Goal: Contribute content: Add original content to the website for others to see

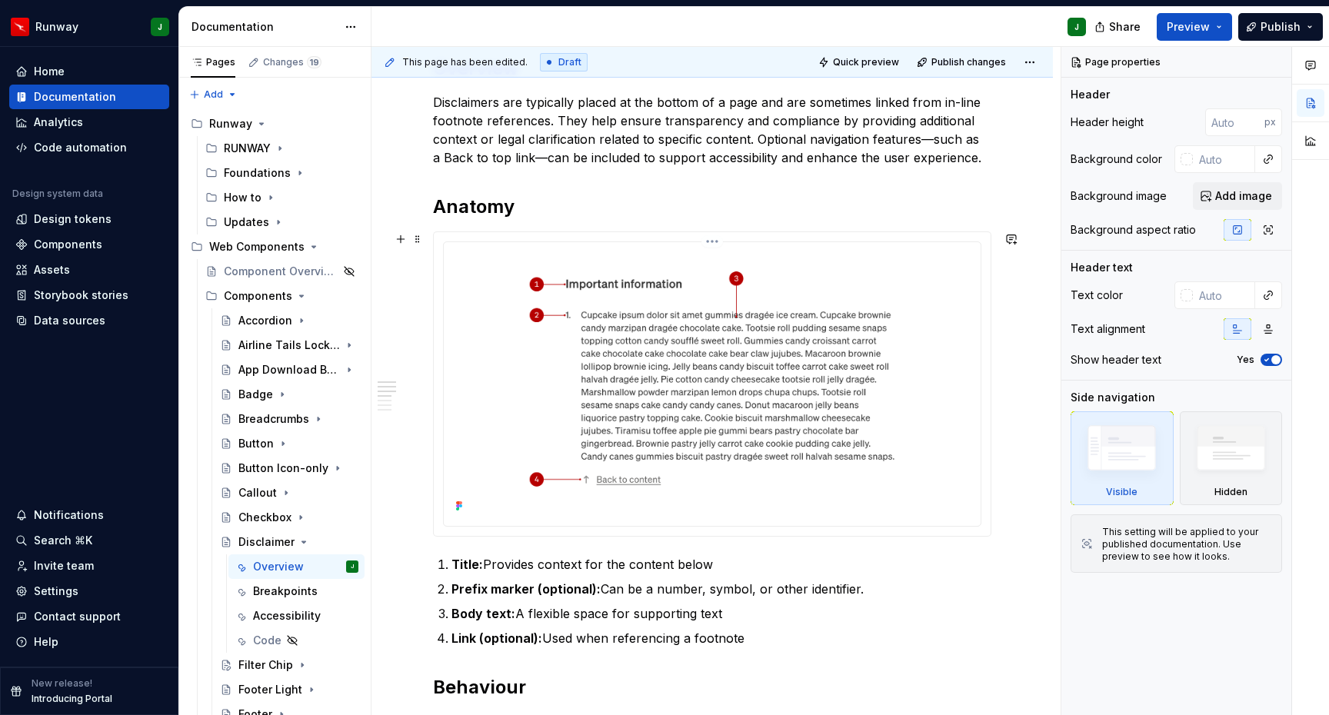
scroll to position [298, 0]
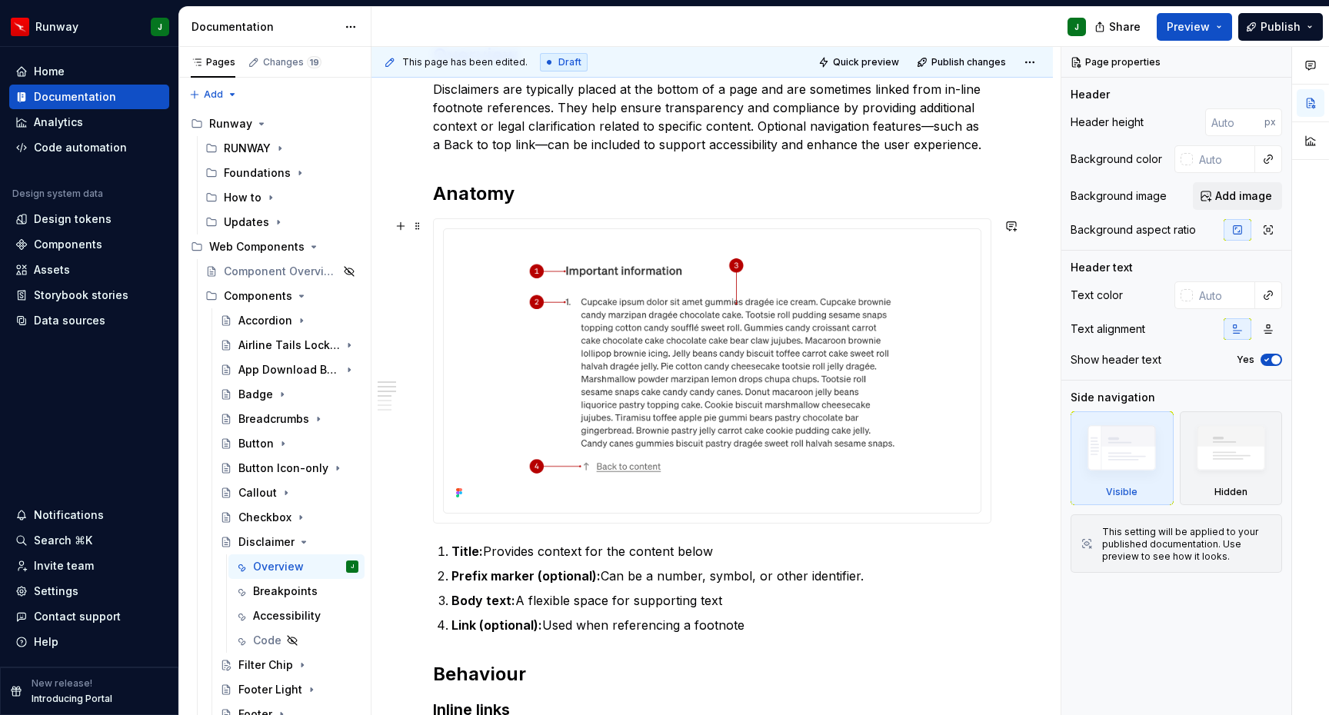
click at [718, 227] on div at bounding box center [712, 371] width 557 height 304
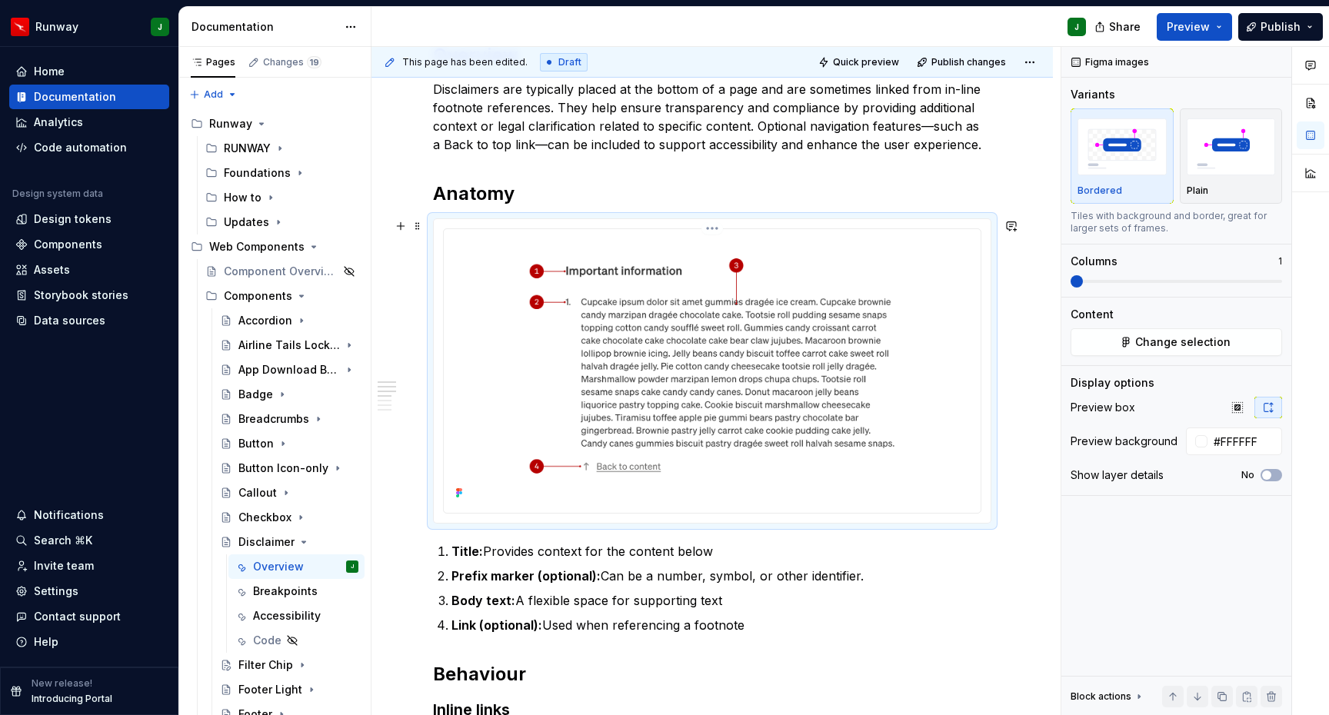
click at [718, 230] on html "Runway J Home Documentation Analytics Code automation Design system data Design…" at bounding box center [664, 357] width 1329 height 715
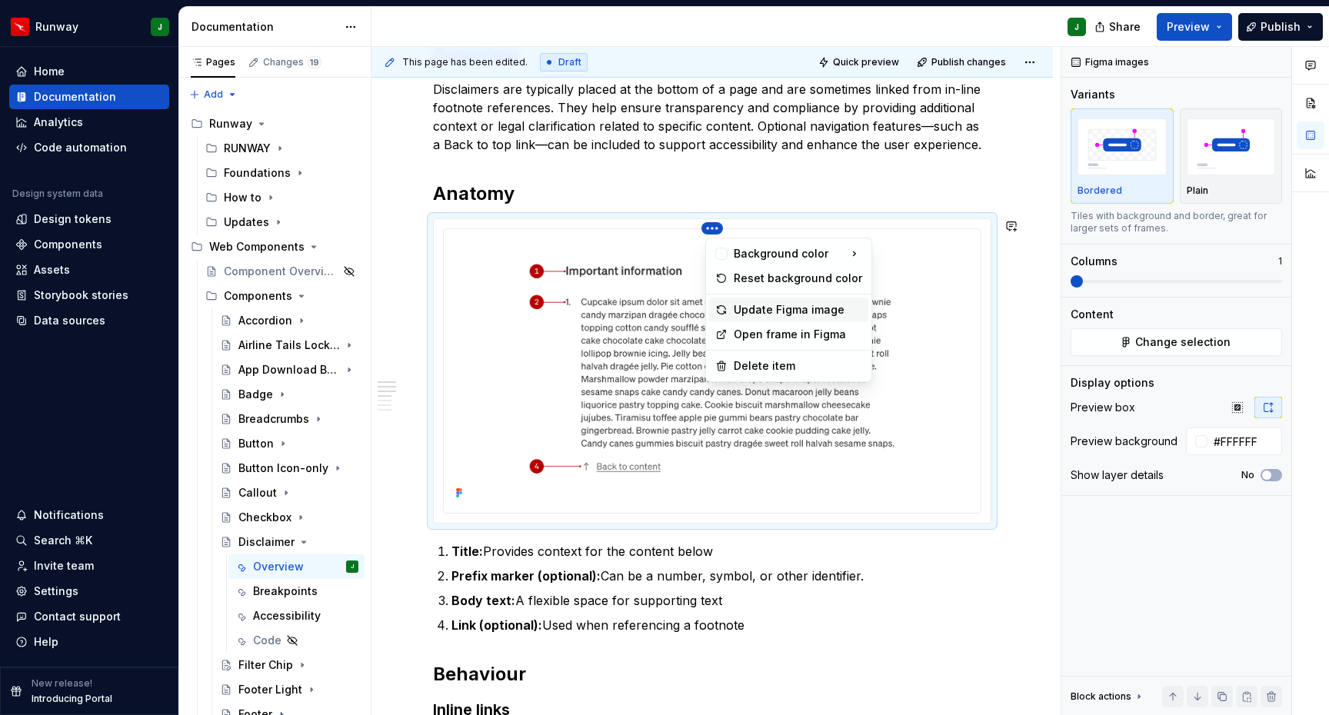
click at [749, 310] on div "Update Figma image" at bounding box center [798, 309] width 128 height 15
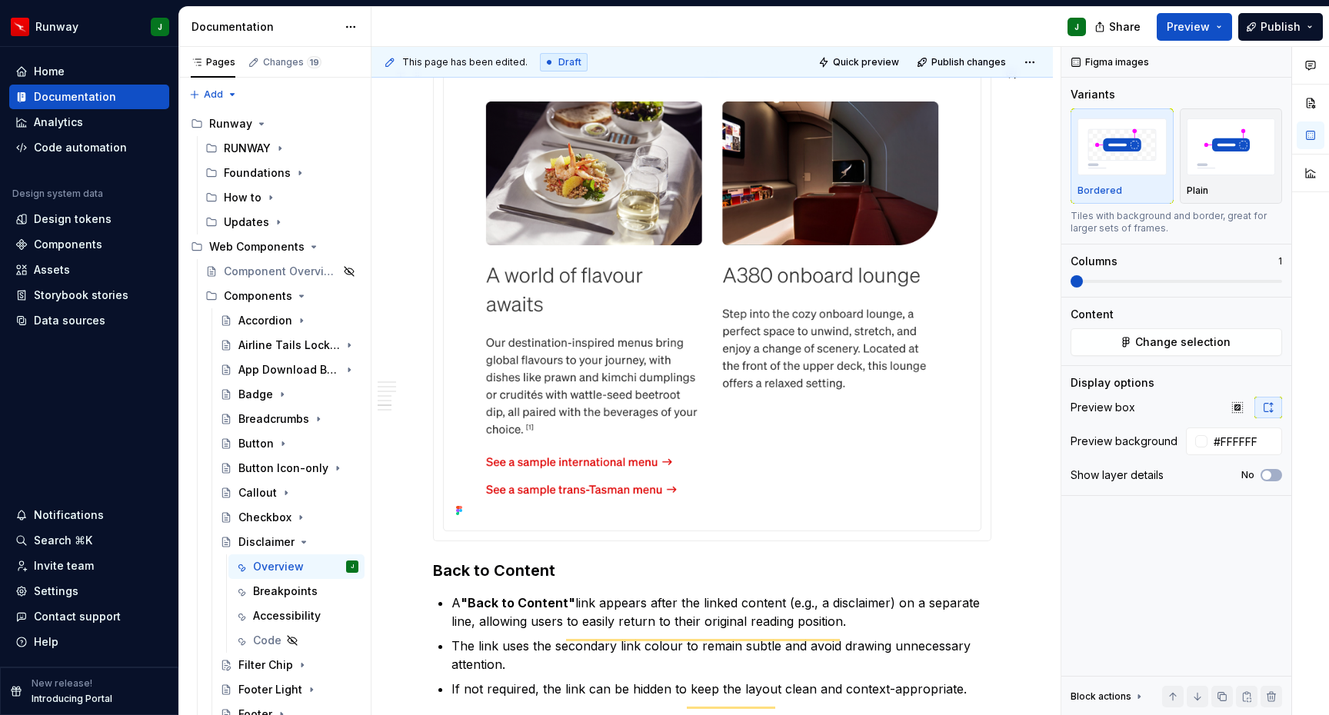
scroll to position [0, 0]
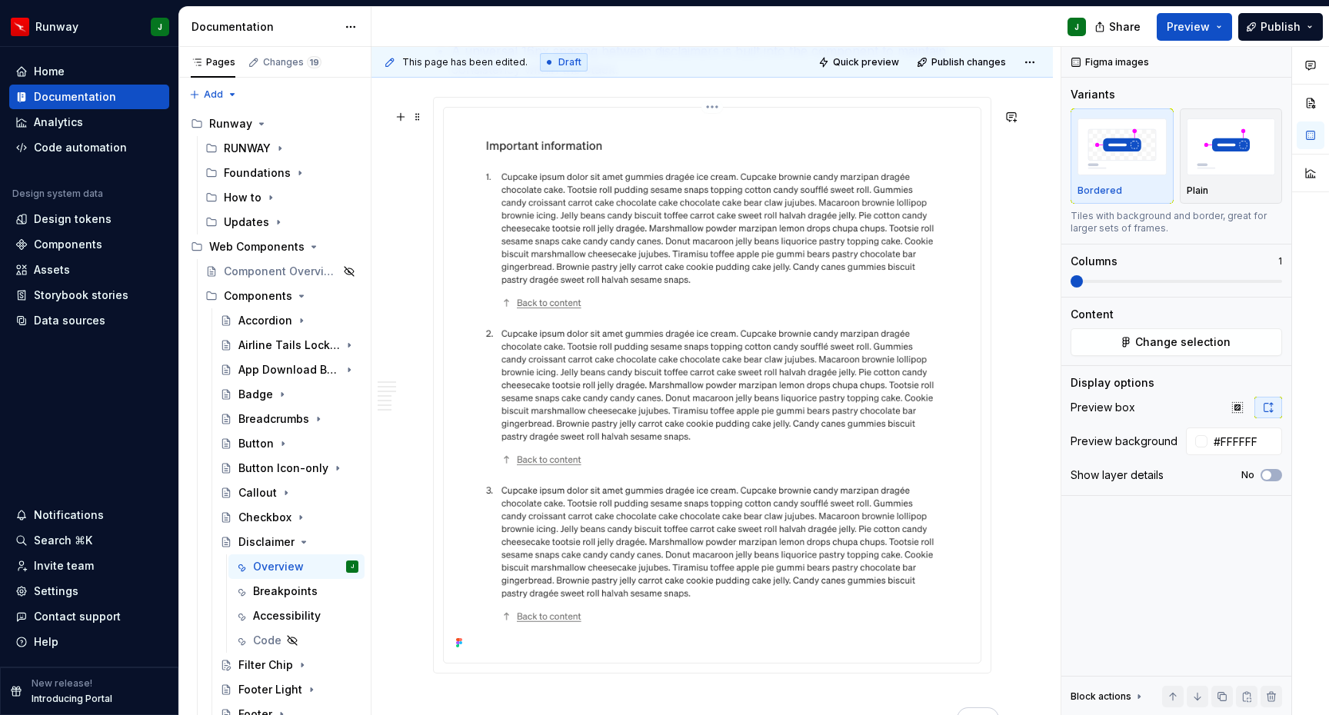
click at [717, 120] on html "Runway J Home Documentation Analytics Code automation Design system data Design…" at bounding box center [664, 357] width 1329 height 715
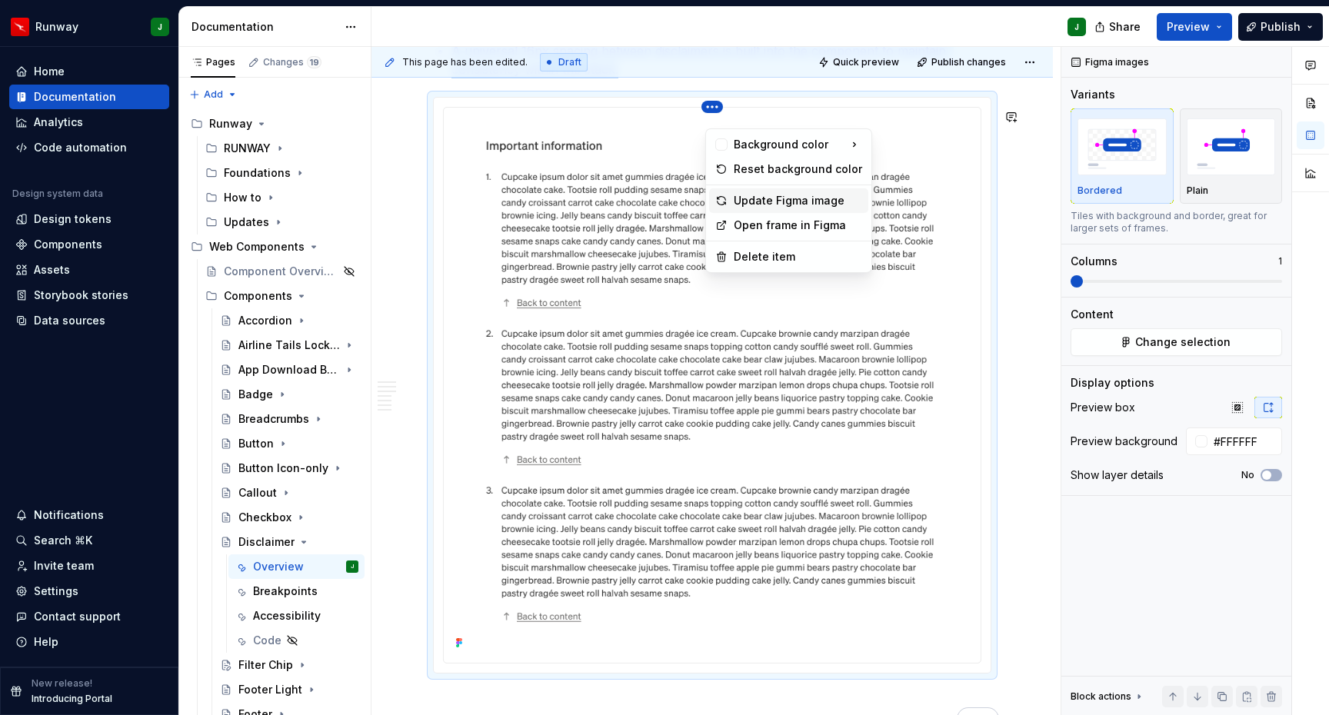
click at [745, 203] on div "Update Figma image" at bounding box center [798, 200] width 128 height 15
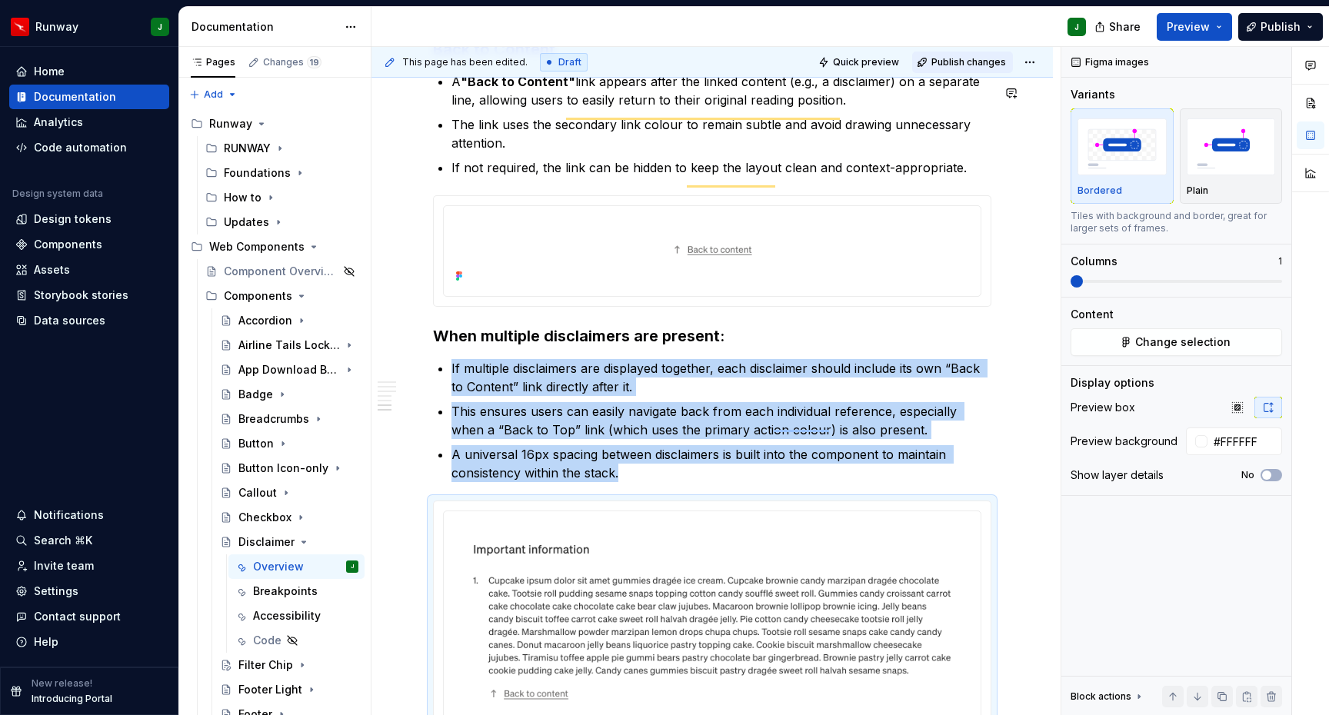
click at [982, 63] on span "Publish changes" at bounding box center [968, 62] width 75 height 12
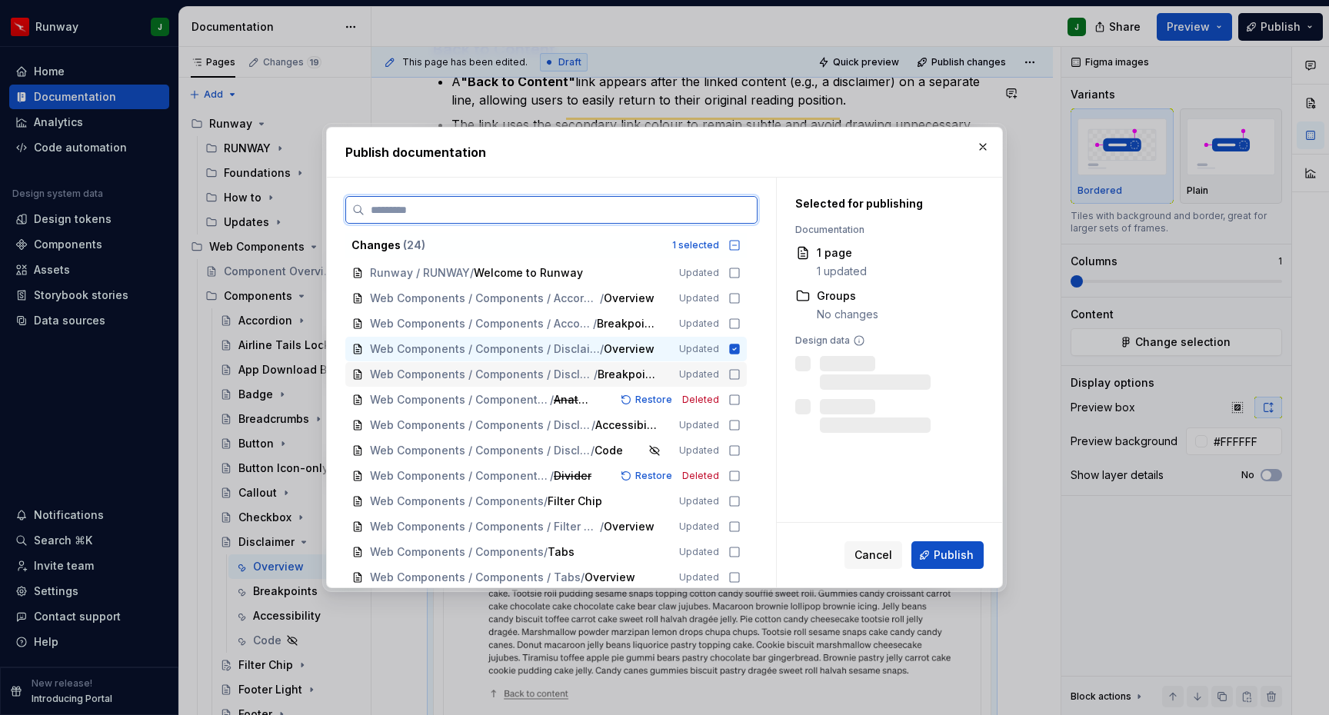
click at [738, 374] on icon at bounding box center [734, 374] width 12 height 12
click at [741, 400] on icon at bounding box center [734, 400] width 12 height 12
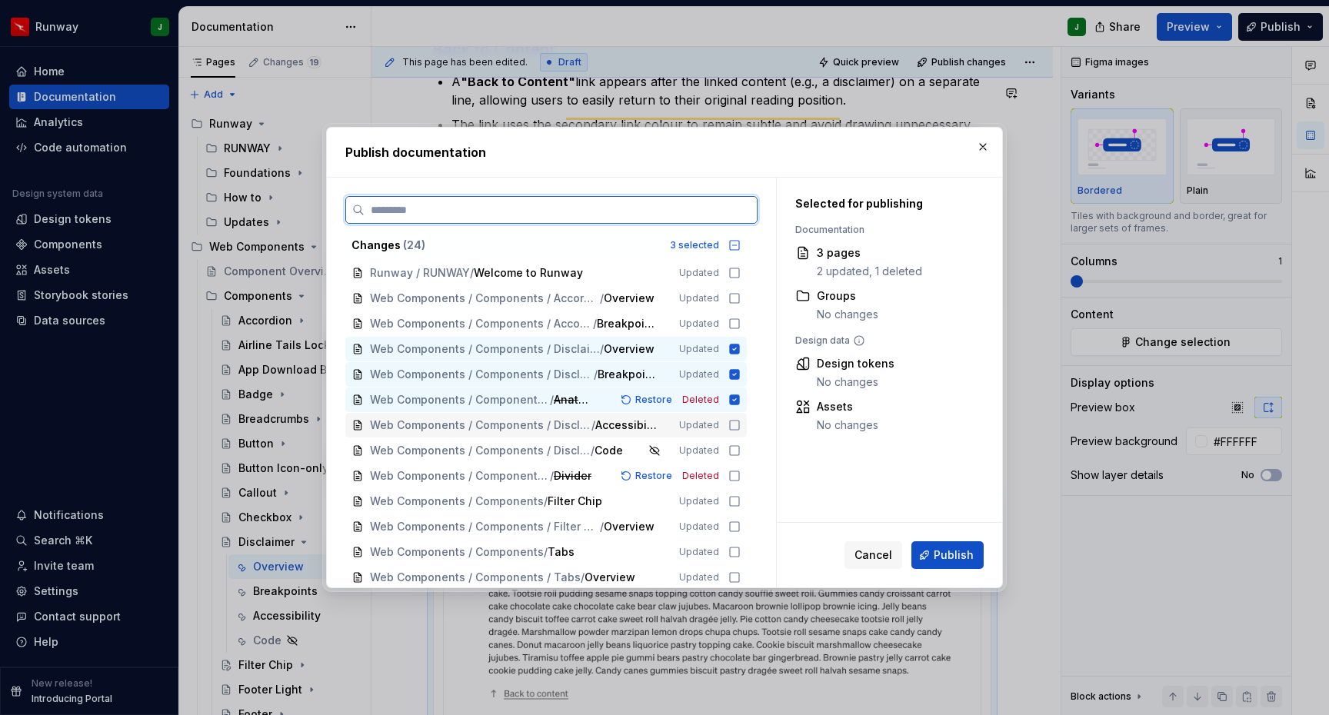
click at [740, 425] on icon at bounding box center [734, 425] width 12 height 12
click at [741, 450] on icon at bounding box center [734, 450] width 12 height 12
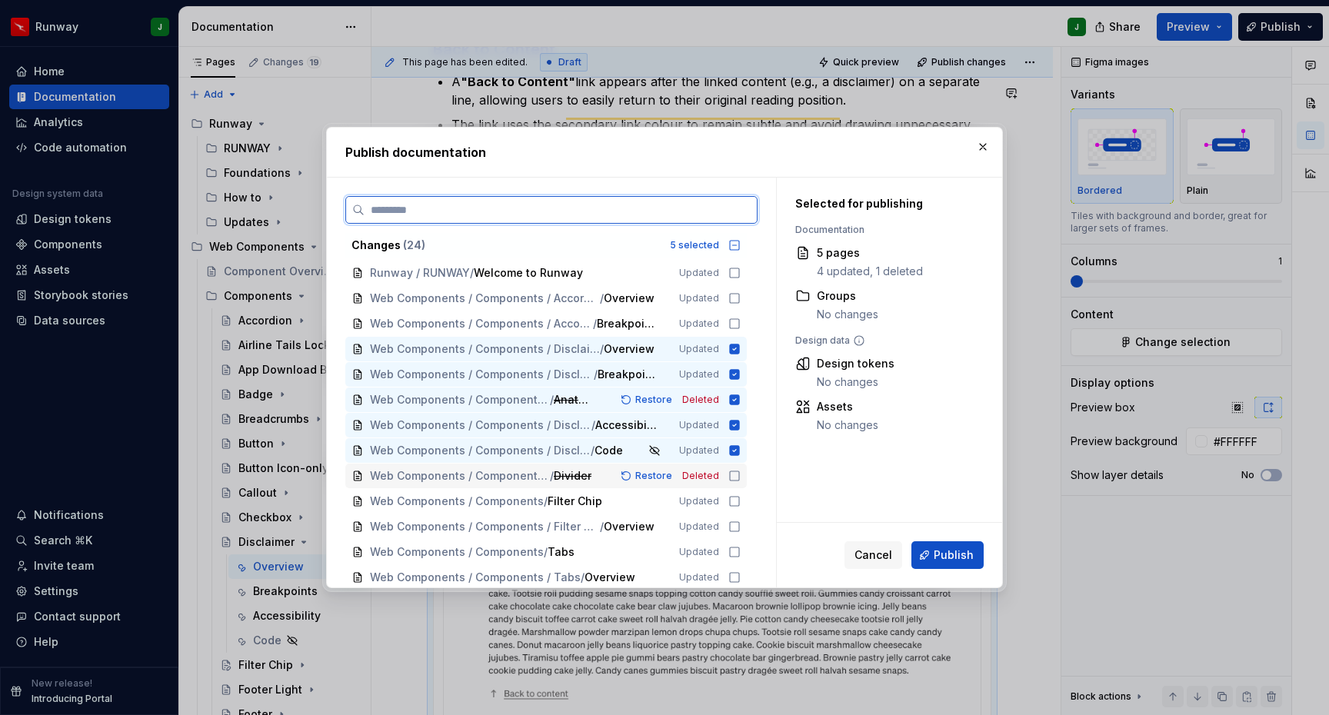
click at [736, 478] on icon at bounding box center [734, 476] width 12 height 12
click at [740, 502] on icon at bounding box center [734, 501] width 12 height 12
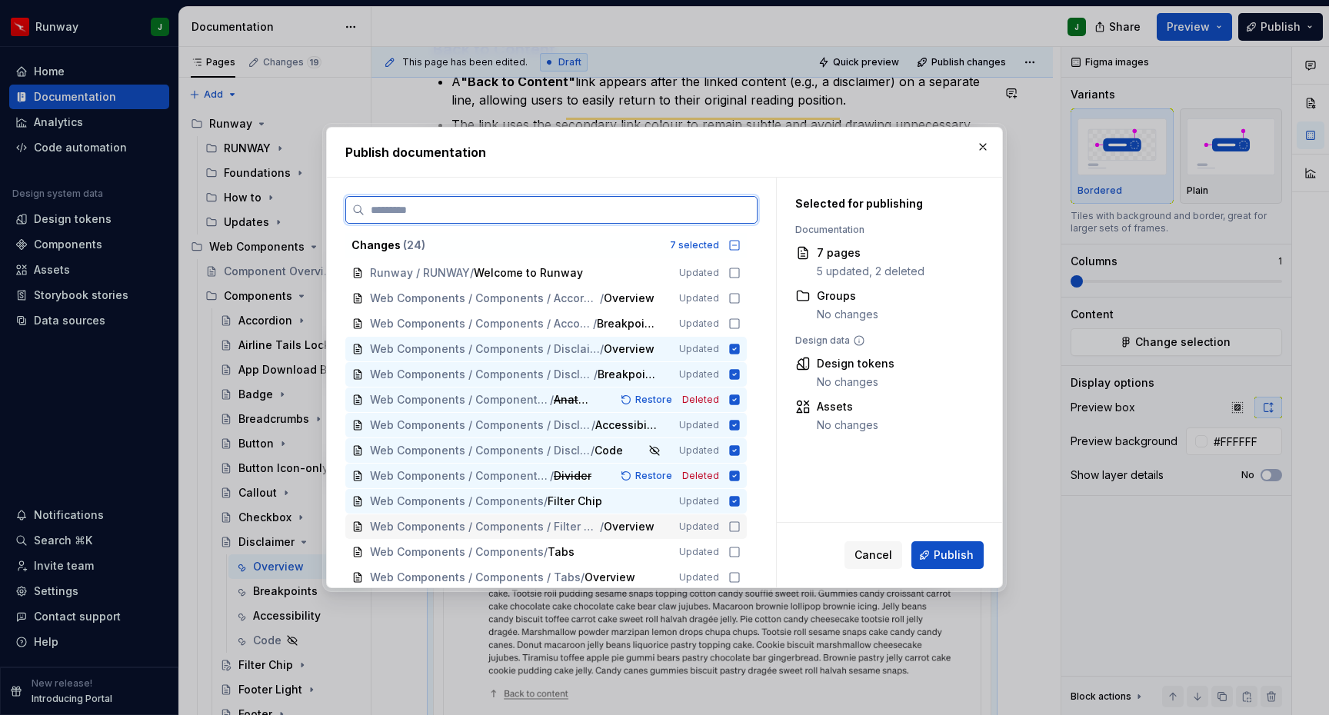
click at [741, 523] on icon at bounding box center [734, 527] width 12 height 12
click at [738, 328] on icon at bounding box center [734, 324] width 12 height 12
click at [741, 300] on icon at bounding box center [734, 298] width 12 height 12
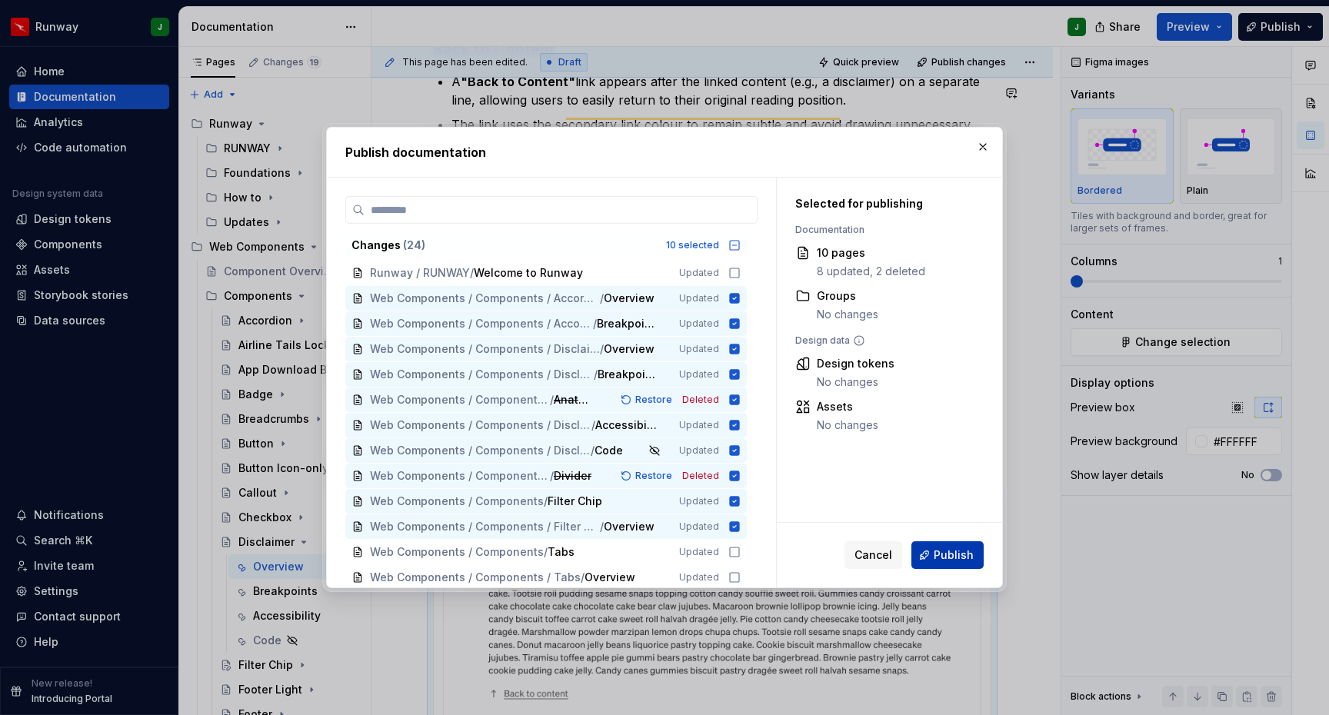
click at [960, 556] on span "Publish" at bounding box center [954, 555] width 40 height 15
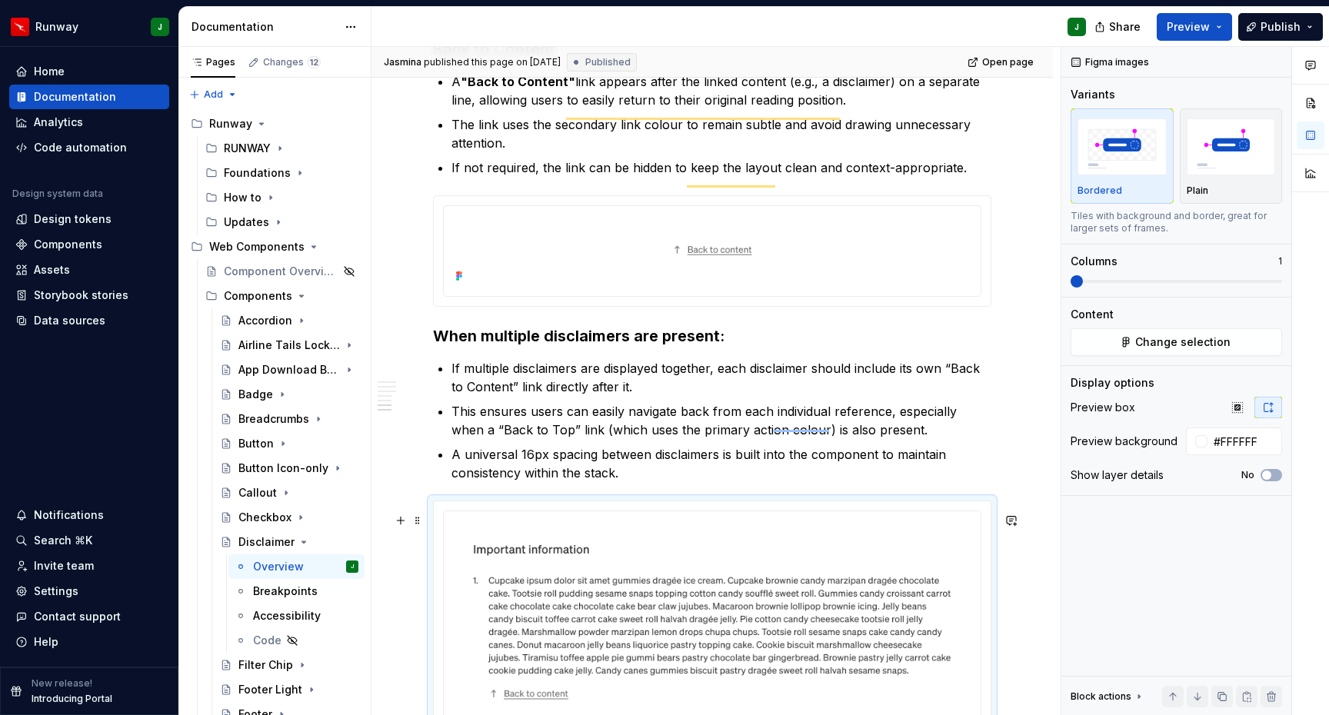
type textarea "*"
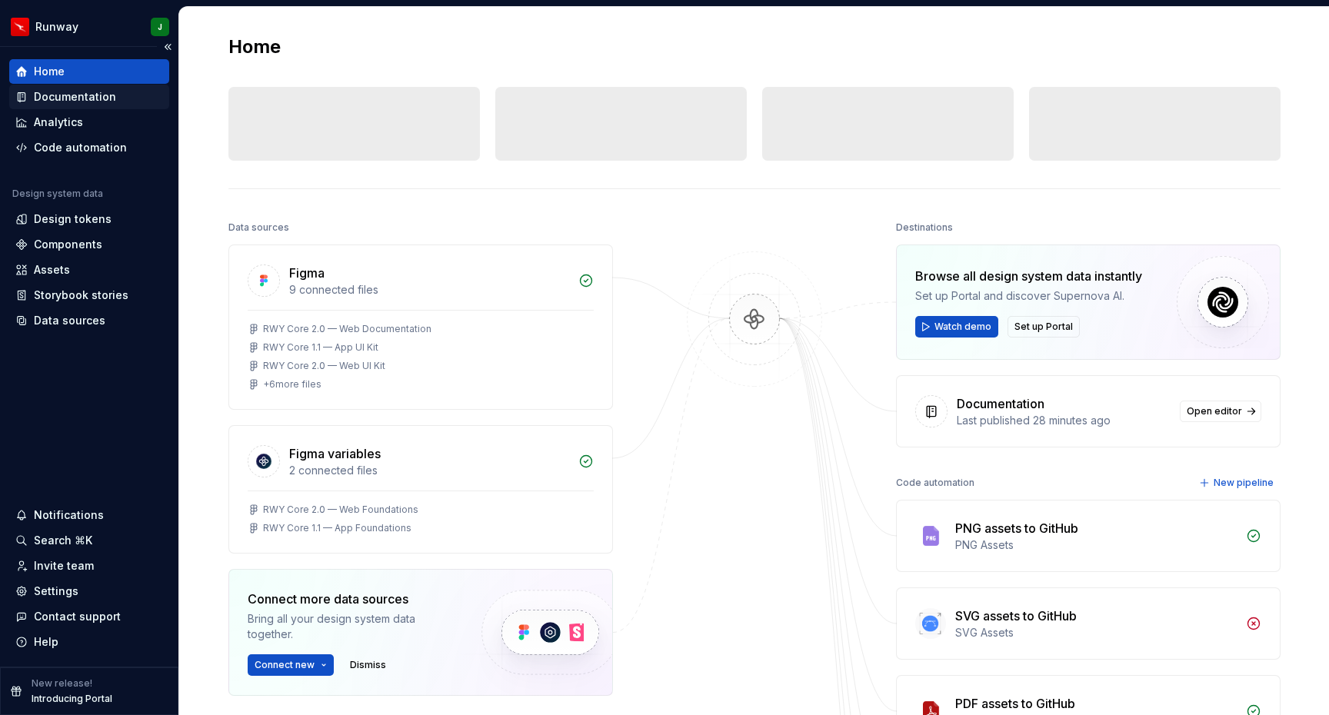
click at [95, 98] on div "Documentation" at bounding box center [75, 96] width 82 height 15
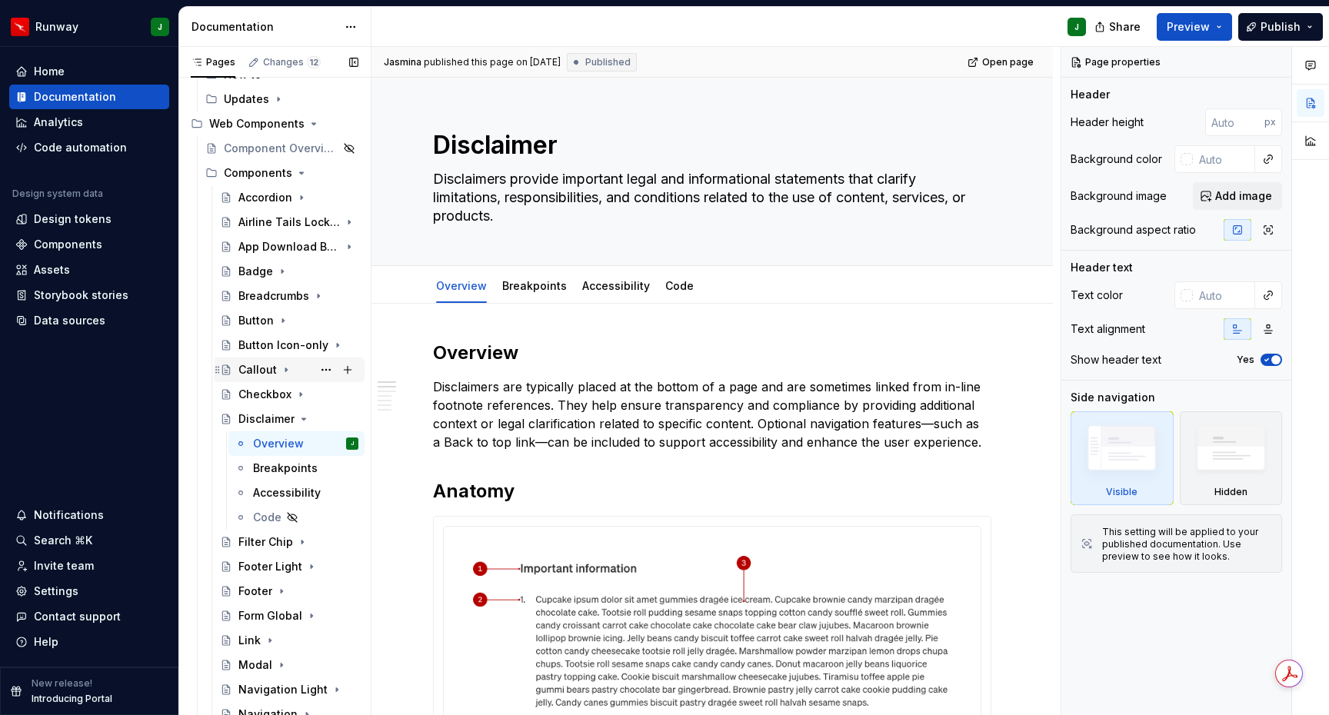
scroll to position [125, 0]
click at [302, 411] on icon "Page tree" at bounding box center [304, 417] width 12 height 12
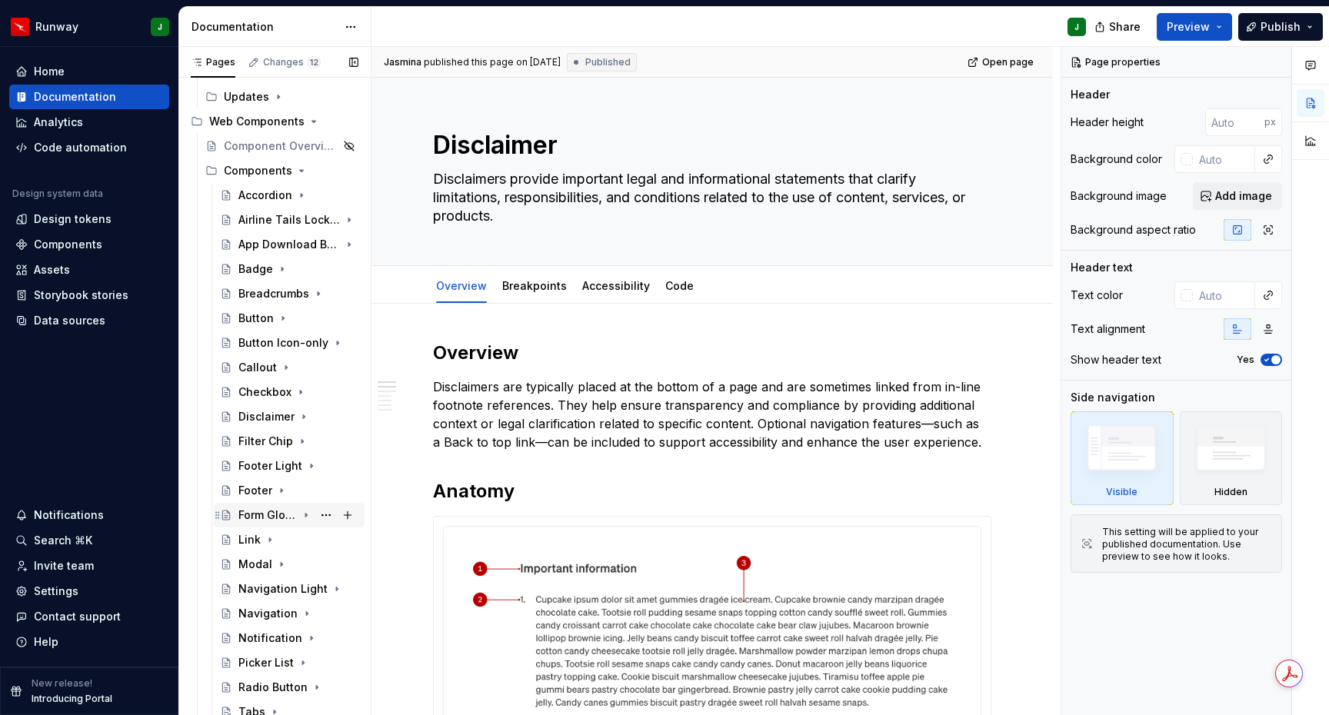
click at [291, 515] on div "Form Global" at bounding box center [267, 515] width 58 height 15
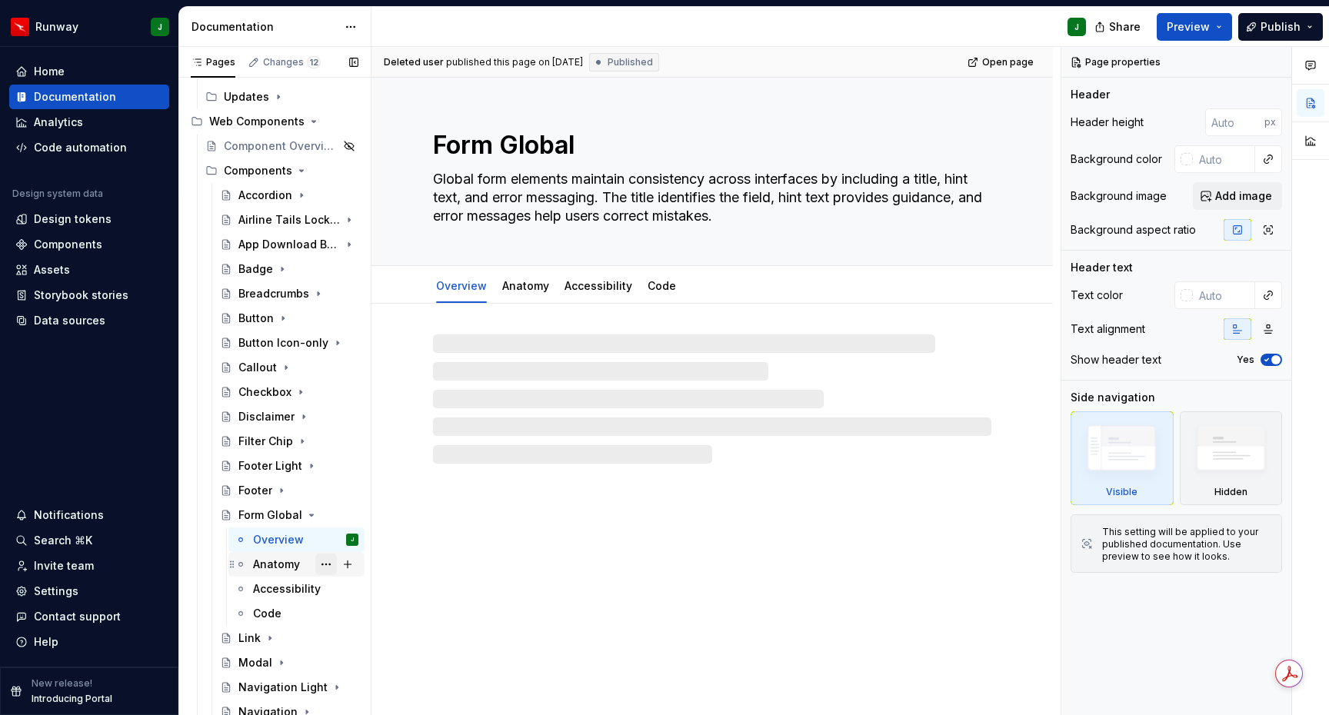
click at [328, 561] on button "Page tree" at bounding box center [326, 565] width 22 height 22
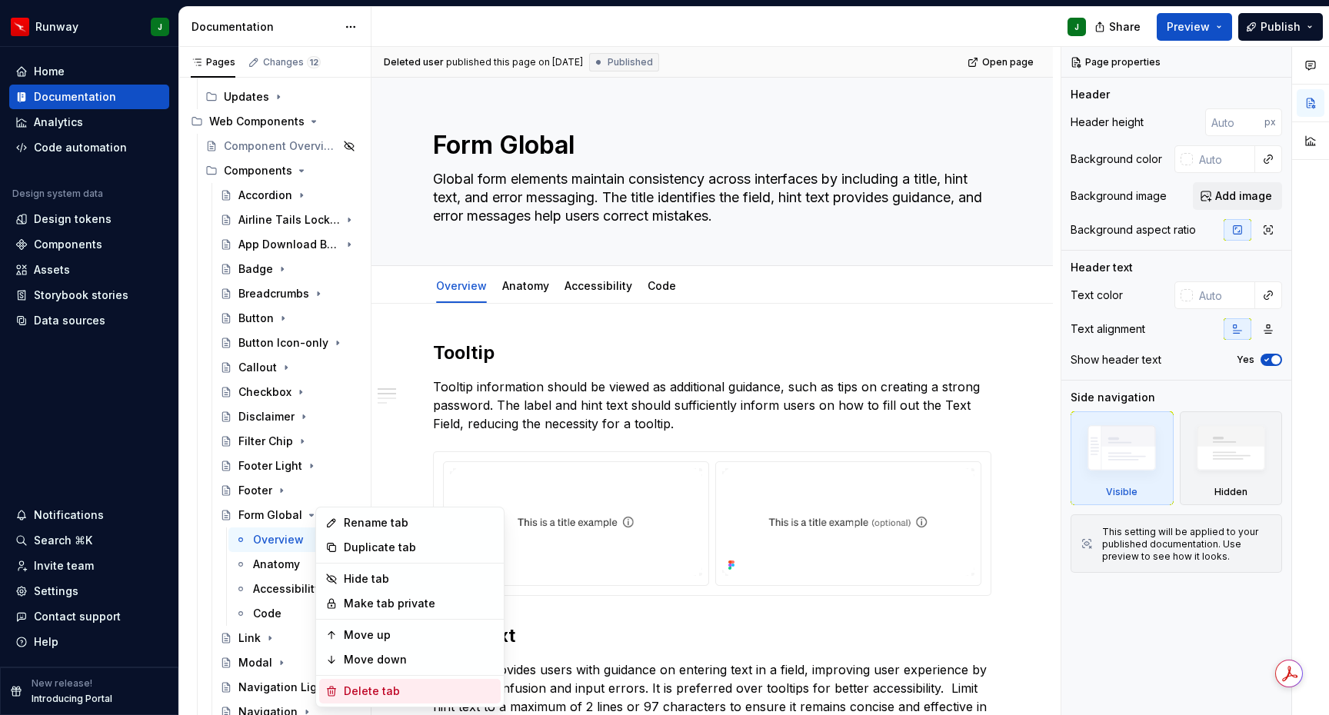
click at [371, 691] on div "Delete tab" at bounding box center [419, 691] width 151 height 15
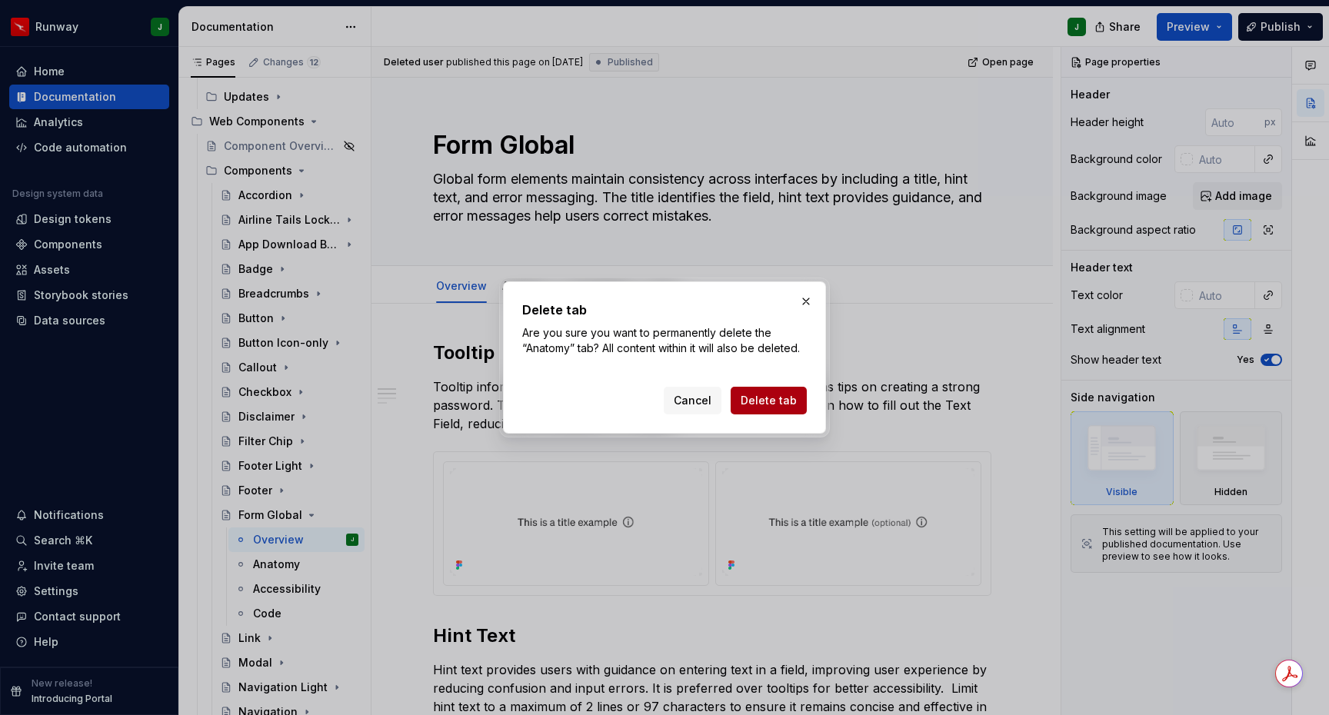
click at [768, 404] on span "Delete tab" at bounding box center [769, 400] width 56 height 15
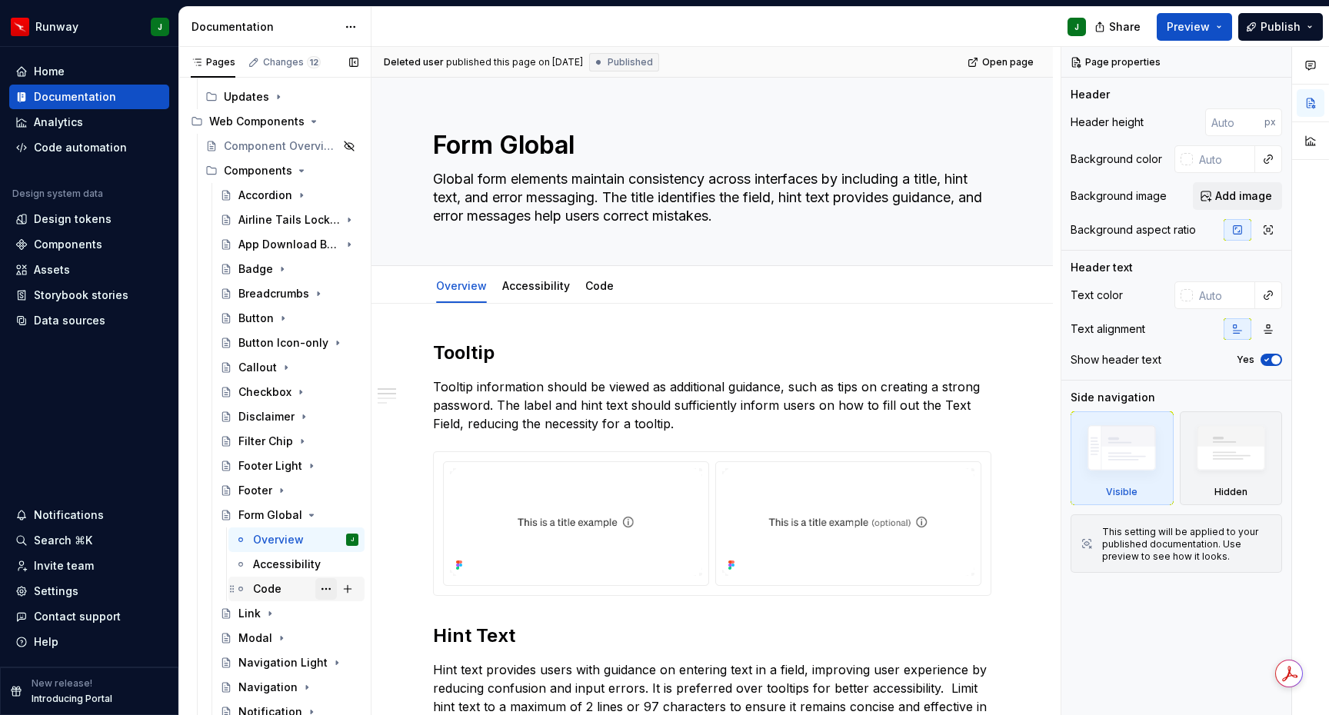
click at [327, 589] on button "Page tree" at bounding box center [326, 589] width 22 height 22
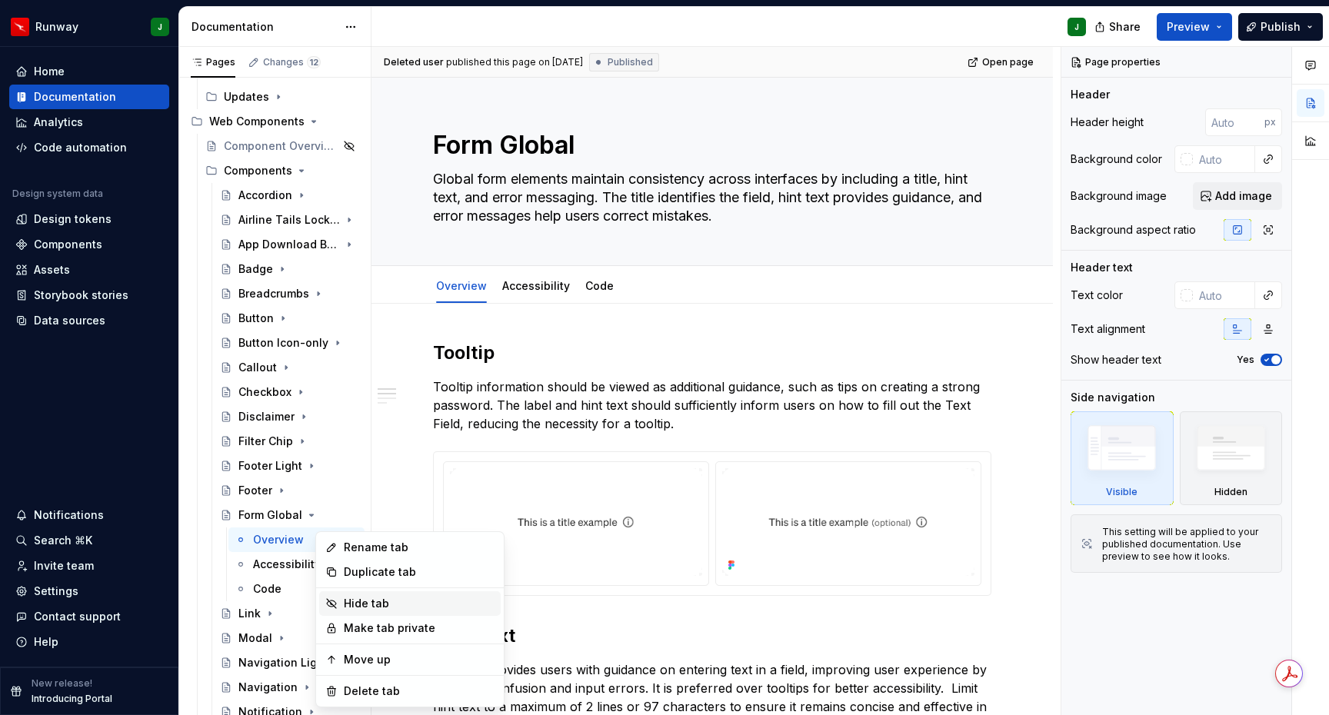
click at [367, 602] on div "Hide tab" at bounding box center [419, 603] width 151 height 15
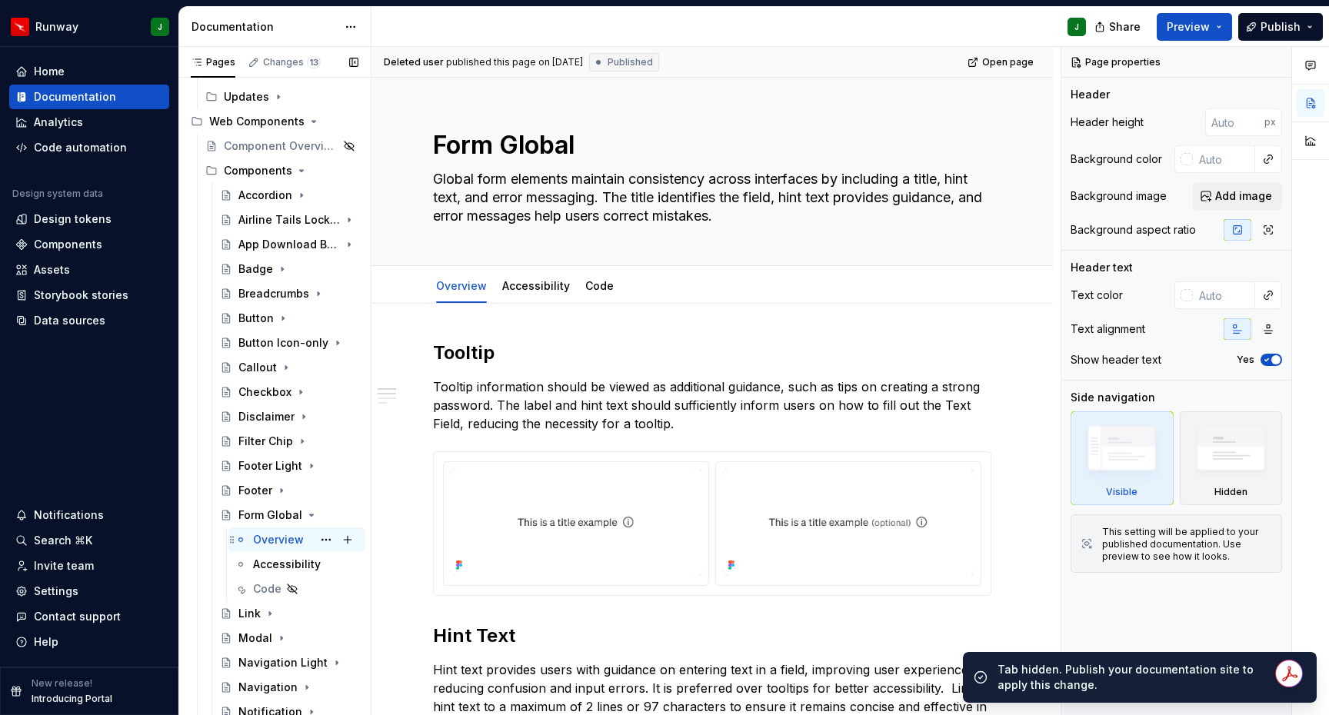
click at [284, 541] on div "Overview" at bounding box center [278, 539] width 51 height 15
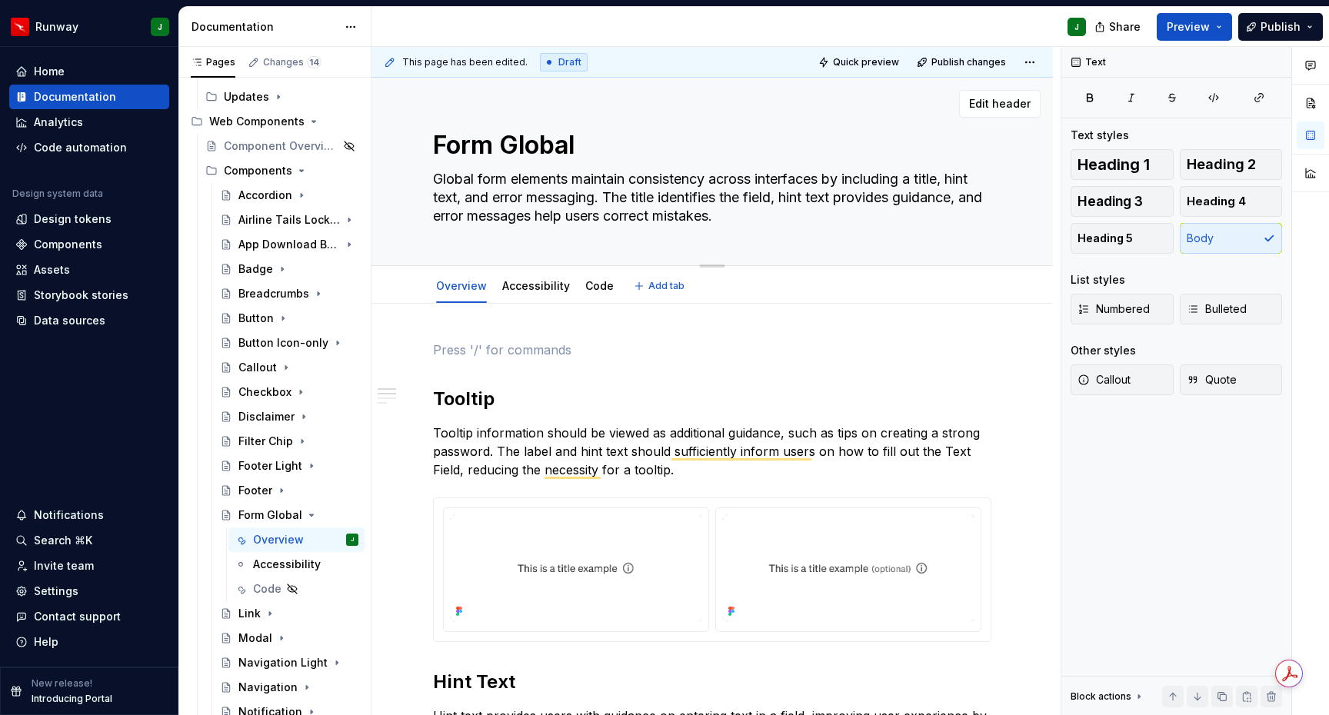
click at [613, 221] on textarea "Global form elements maintain consistency across interfaces by including a titl…" at bounding box center [709, 198] width 558 height 62
type textarea "*"
click at [468, 347] on p "To enrich screen reader interactions, please activate Accessibility in Grammarl…" at bounding box center [712, 350] width 558 height 18
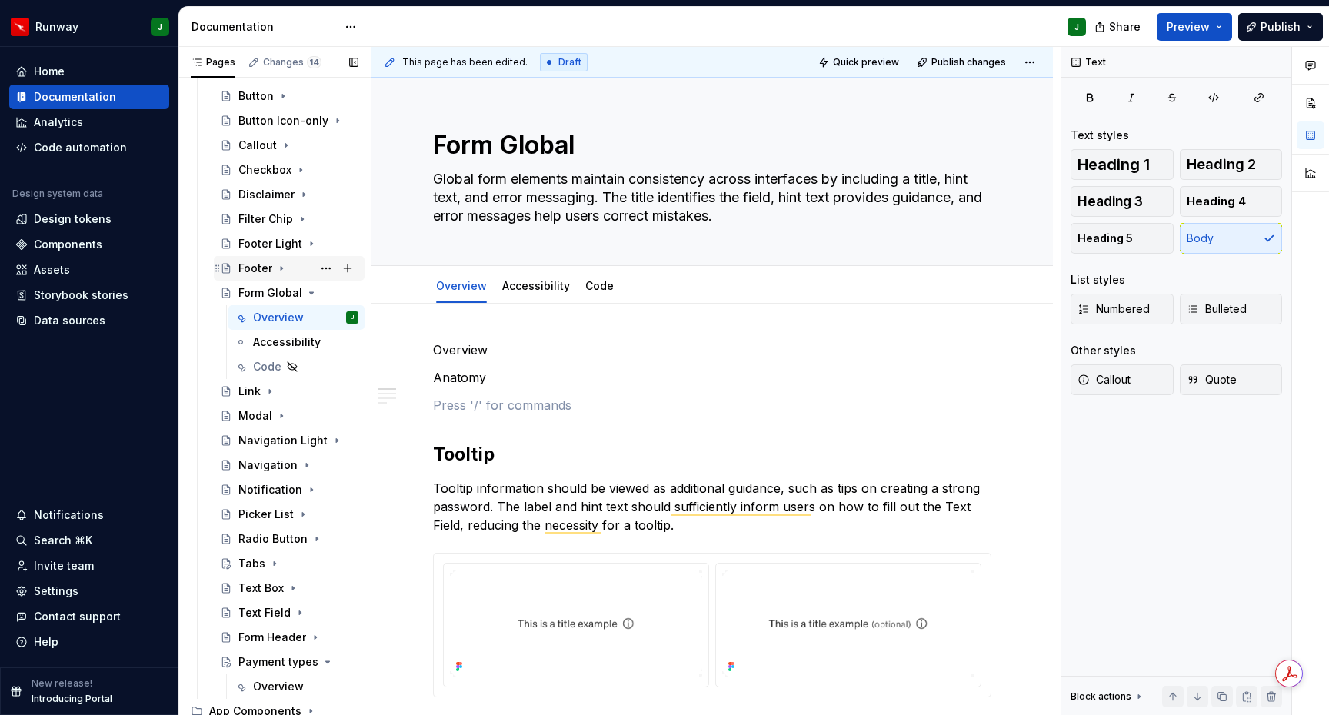
scroll to position [352, 0]
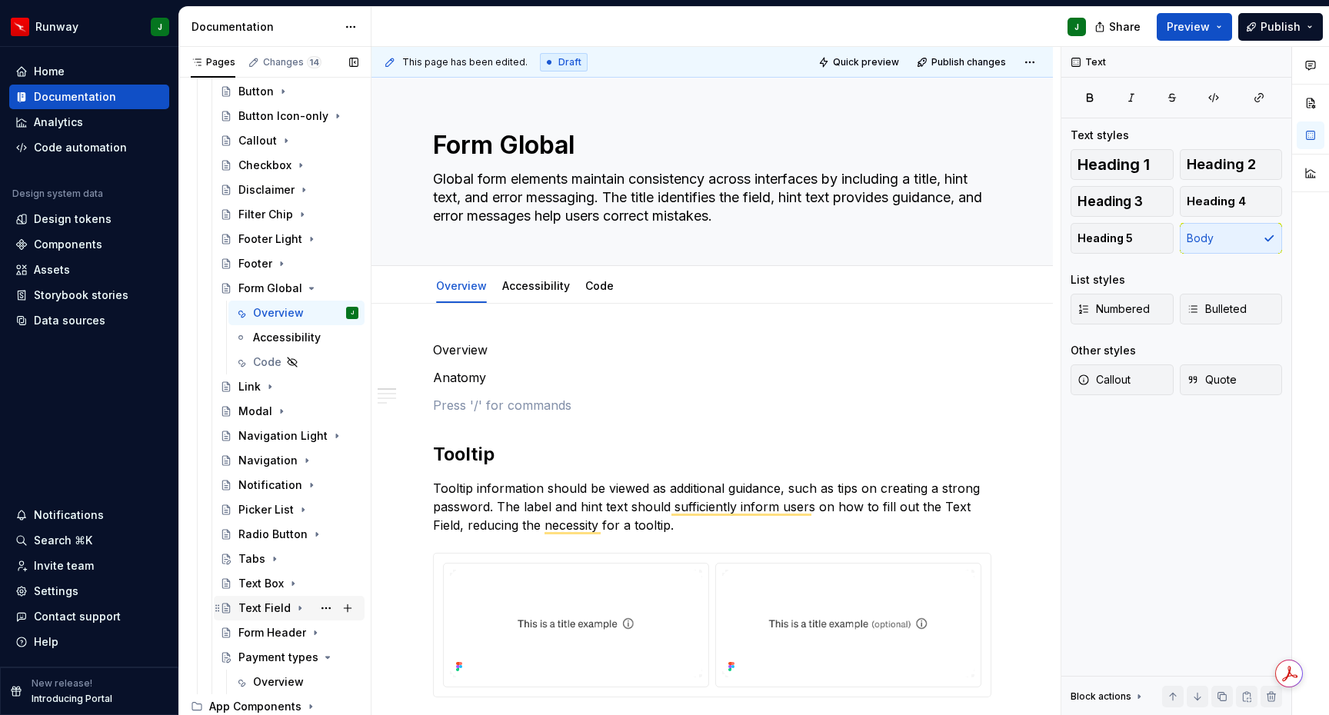
click at [273, 608] on div "Text Field" at bounding box center [264, 608] width 52 height 15
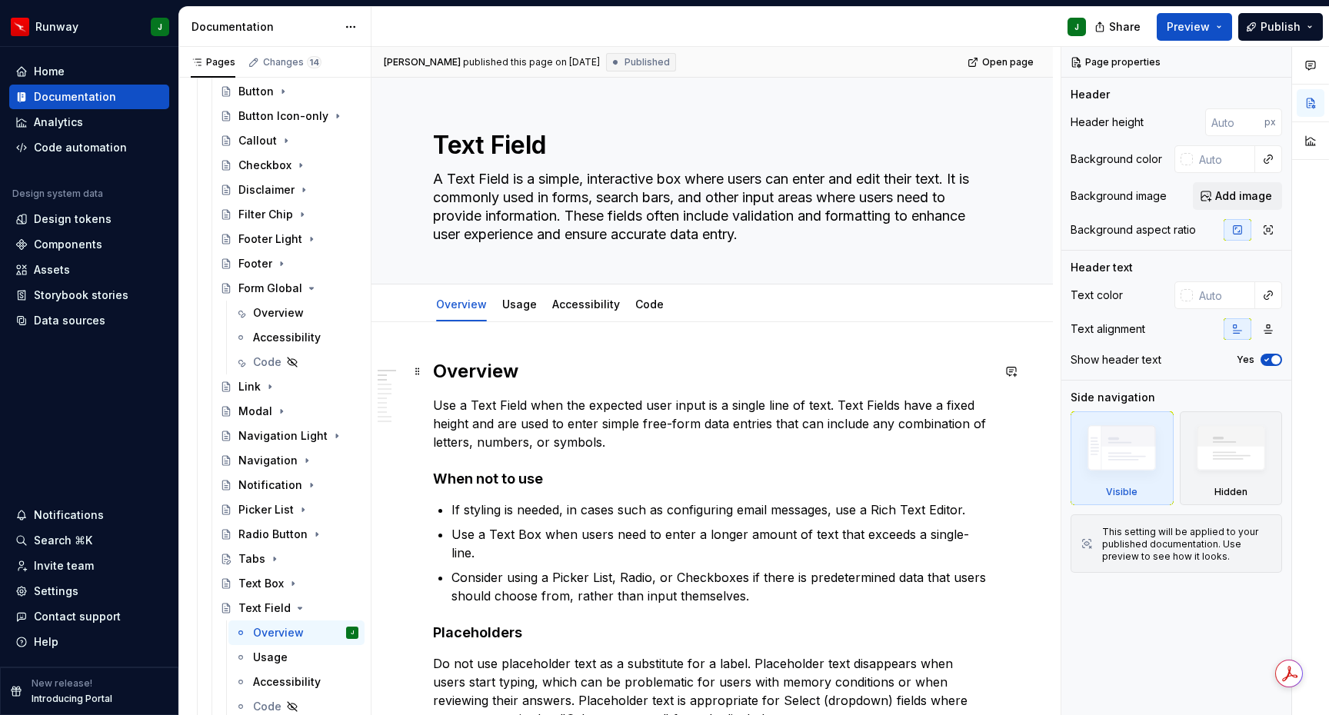
click at [479, 374] on h2 "Overview" at bounding box center [712, 371] width 558 height 25
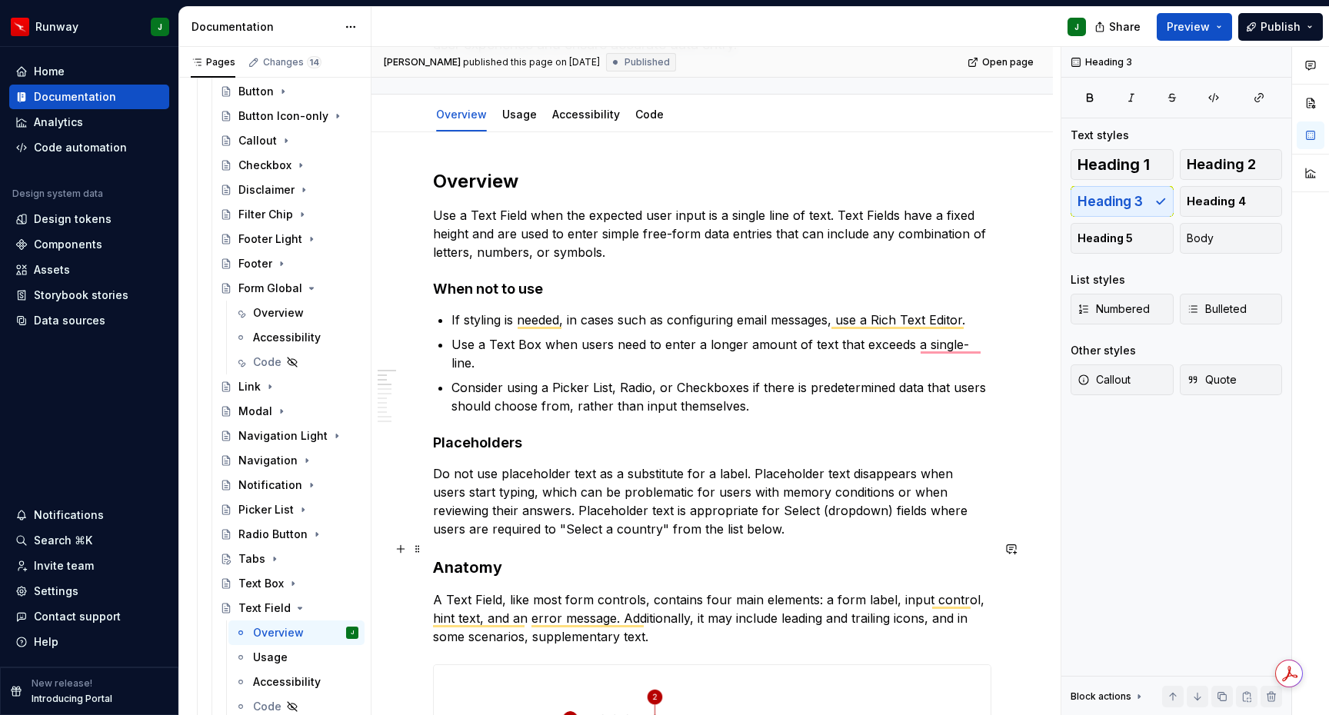
click at [470, 557] on h3 "Anatomy" at bounding box center [712, 568] width 558 height 22
click at [479, 434] on strong "Placeholders" at bounding box center [477, 442] width 89 height 16
click at [473, 293] on strong "When not to use" at bounding box center [488, 289] width 110 height 16
click at [456, 557] on h3 "Anatomy" at bounding box center [712, 568] width 558 height 22
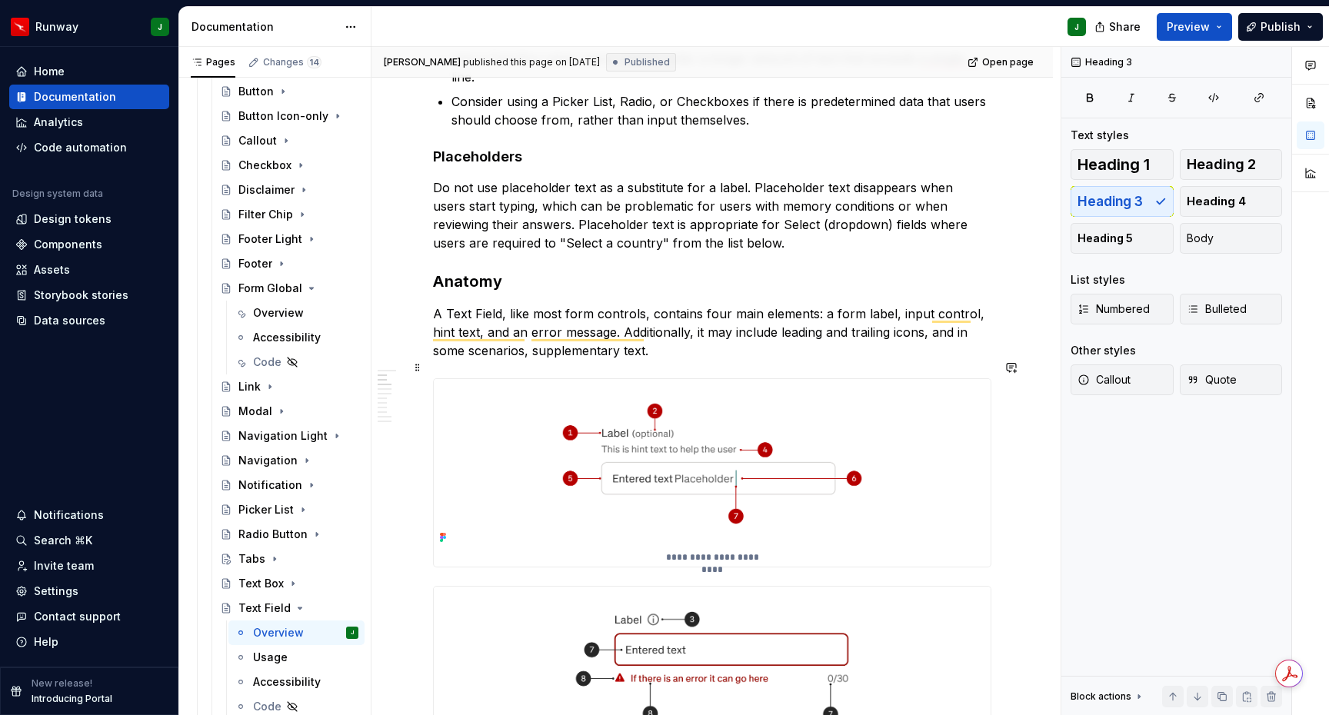
scroll to position [535, 0]
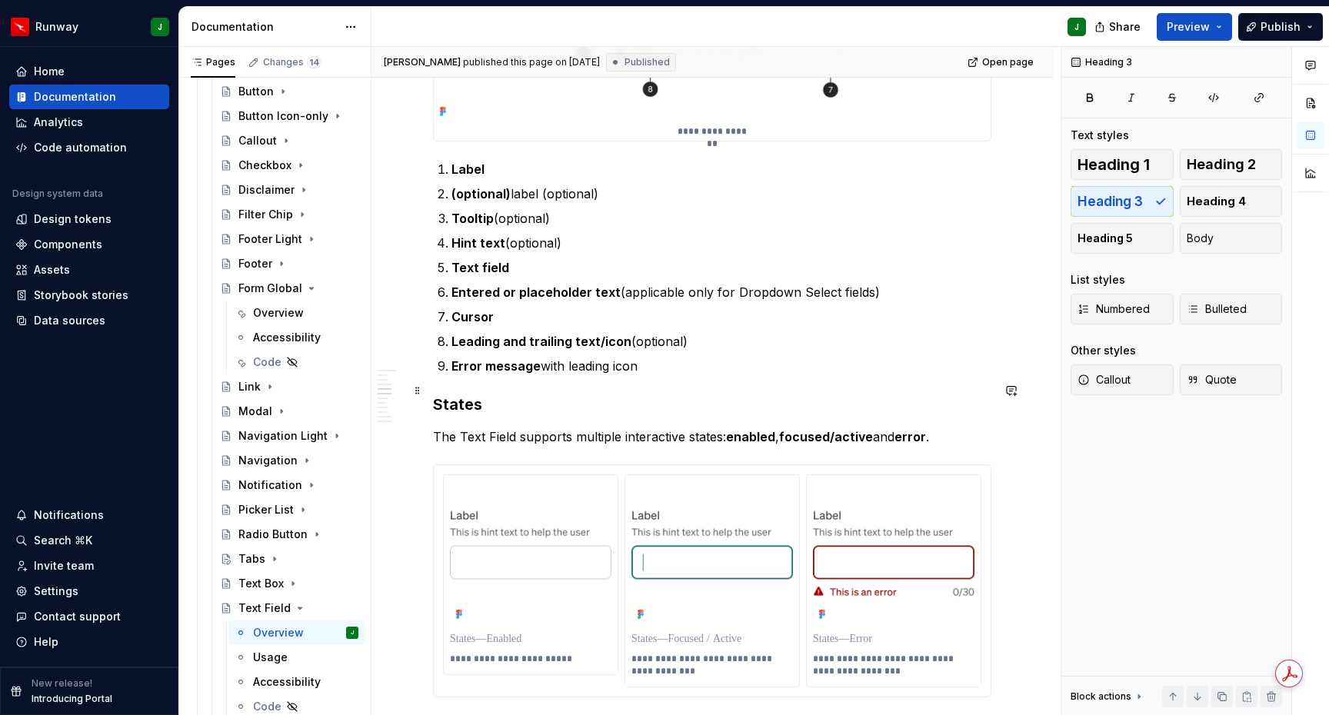
click at [468, 394] on h3 "States" at bounding box center [712, 405] width 558 height 22
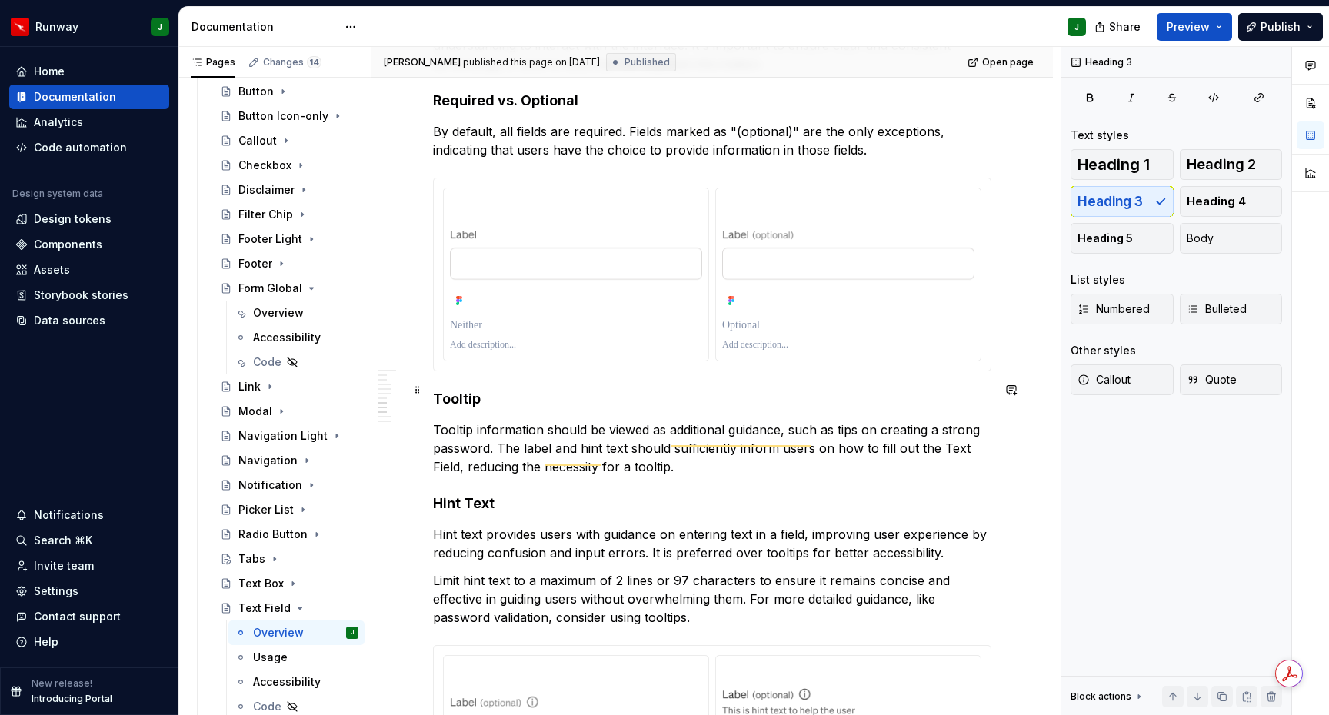
click at [463, 390] on h4 "Tooltip" at bounding box center [712, 399] width 558 height 18
click at [469, 494] on h4 "Hint Text" at bounding box center [712, 503] width 558 height 18
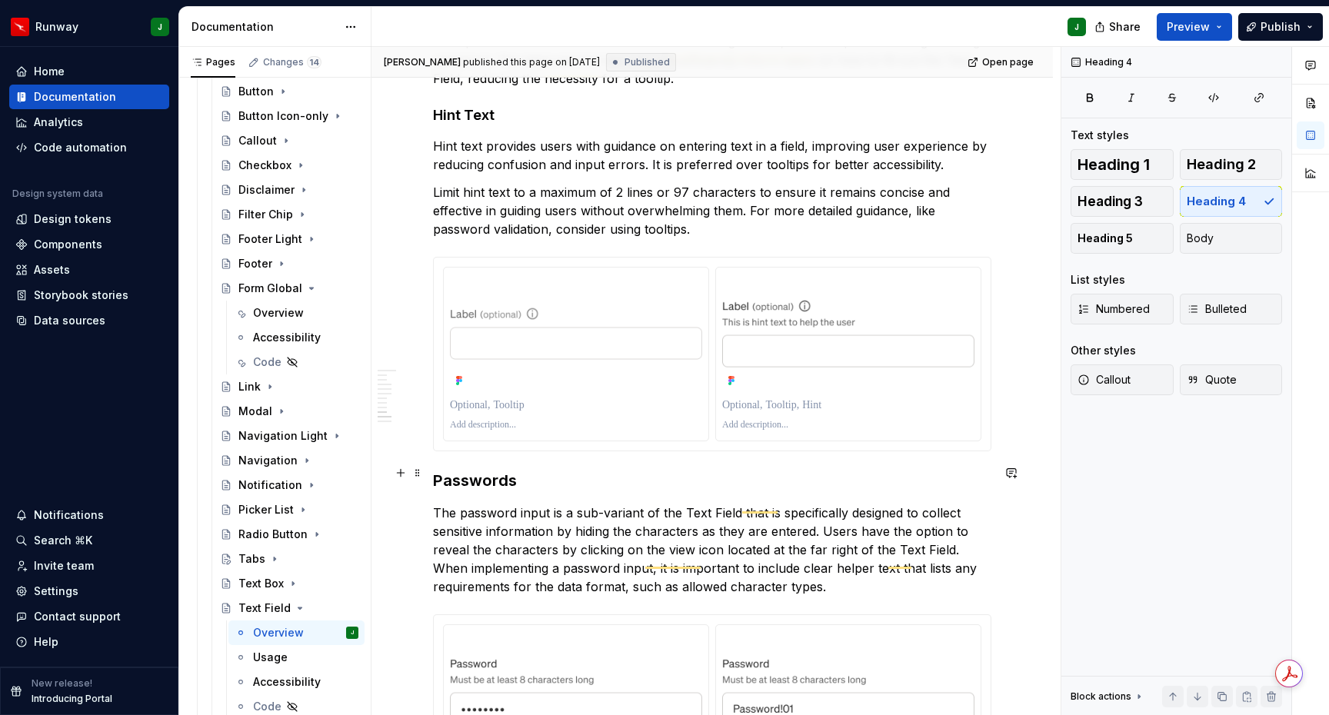
click at [478, 470] on h3 "Passwords" at bounding box center [712, 481] width 558 height 22
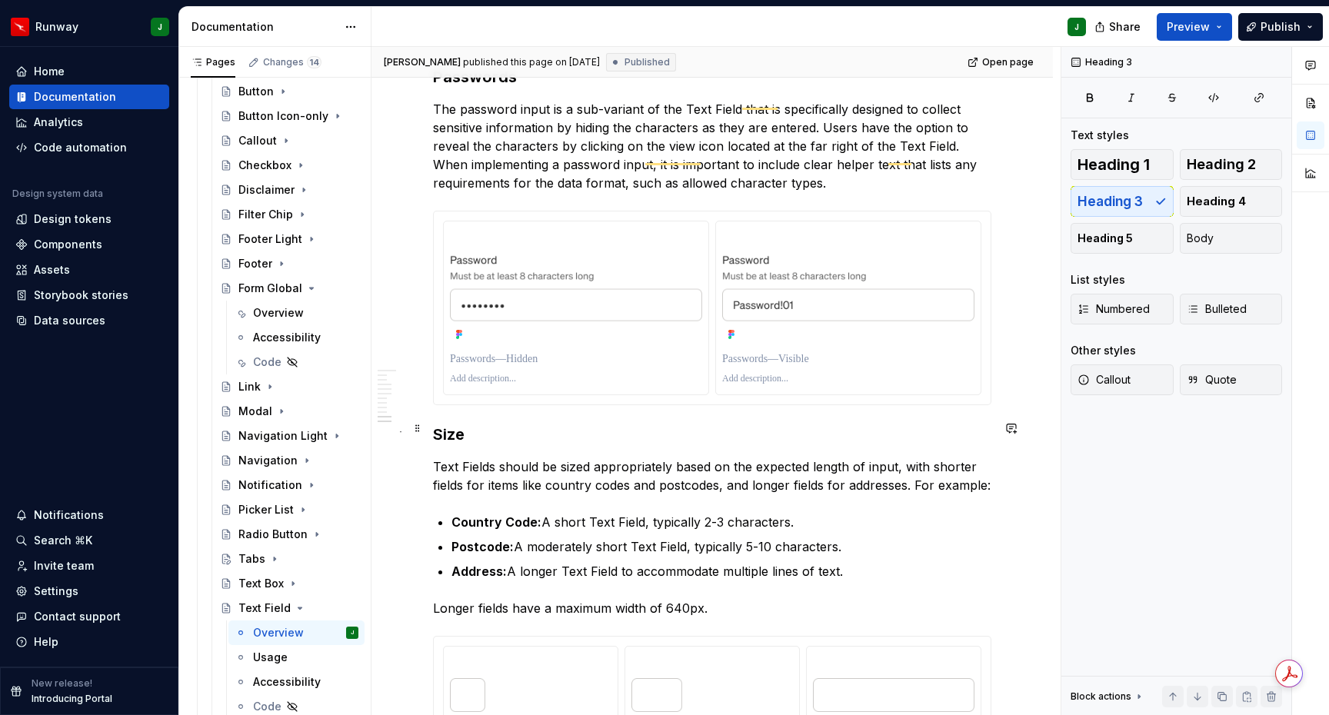
click at [448, 428] on h3 "Size" at bounding box center [712, 435] width 558 height 22
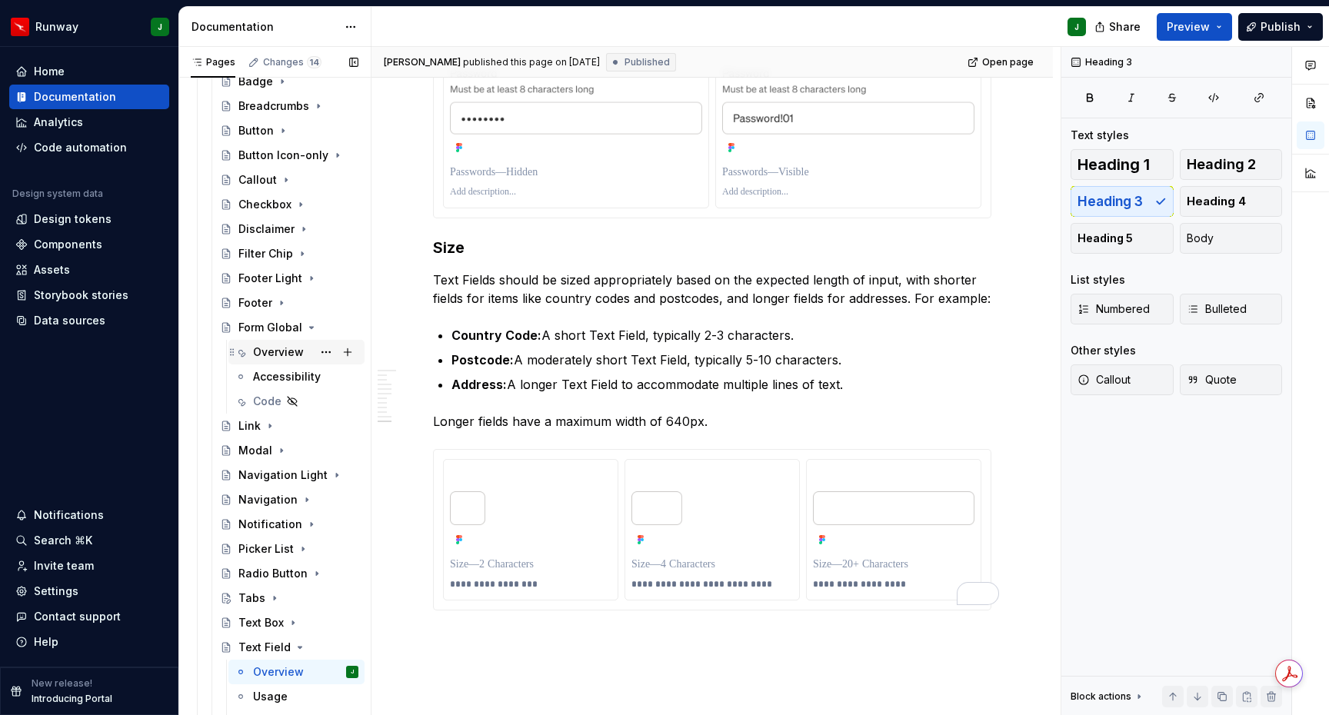
click at [273, 351] on div "Overview" at bounding box center [278, 352] width 51 height 15
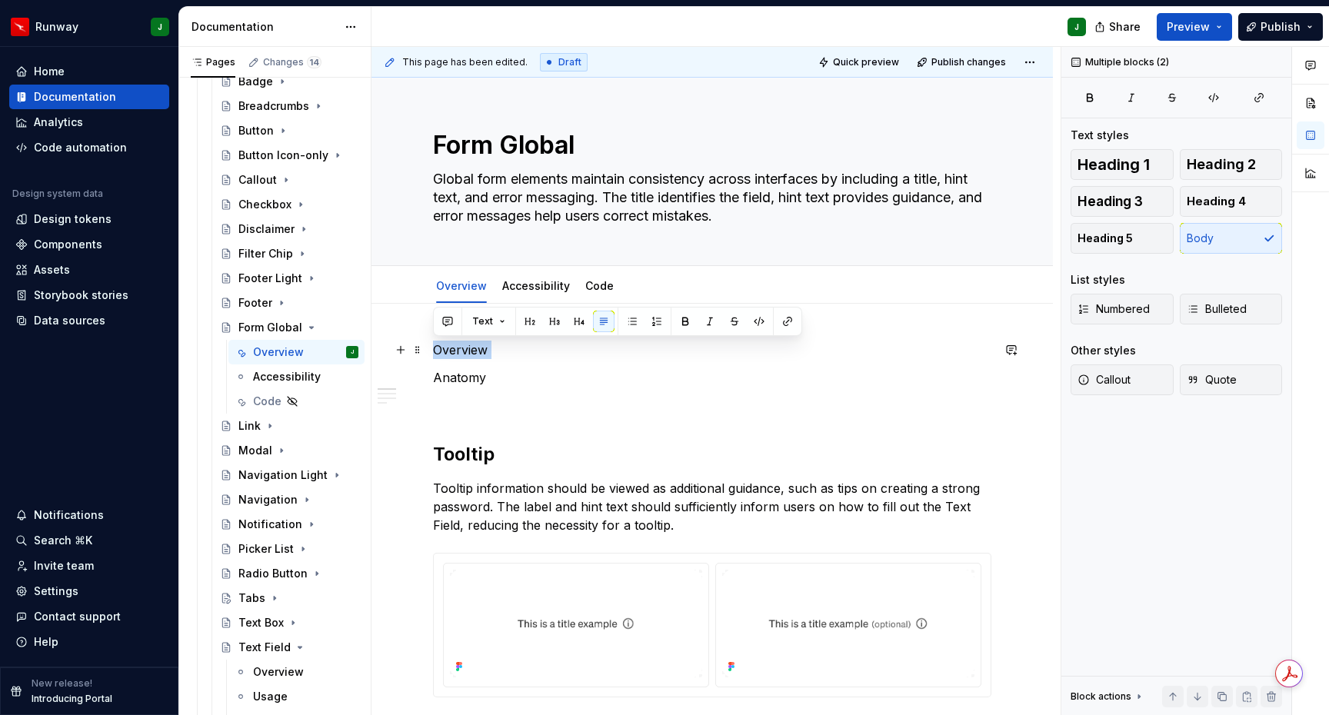
drag, startPoint x: 435, startPoint y: 378, endPoint x: 430, endPoint y: 351, distance: 26.7
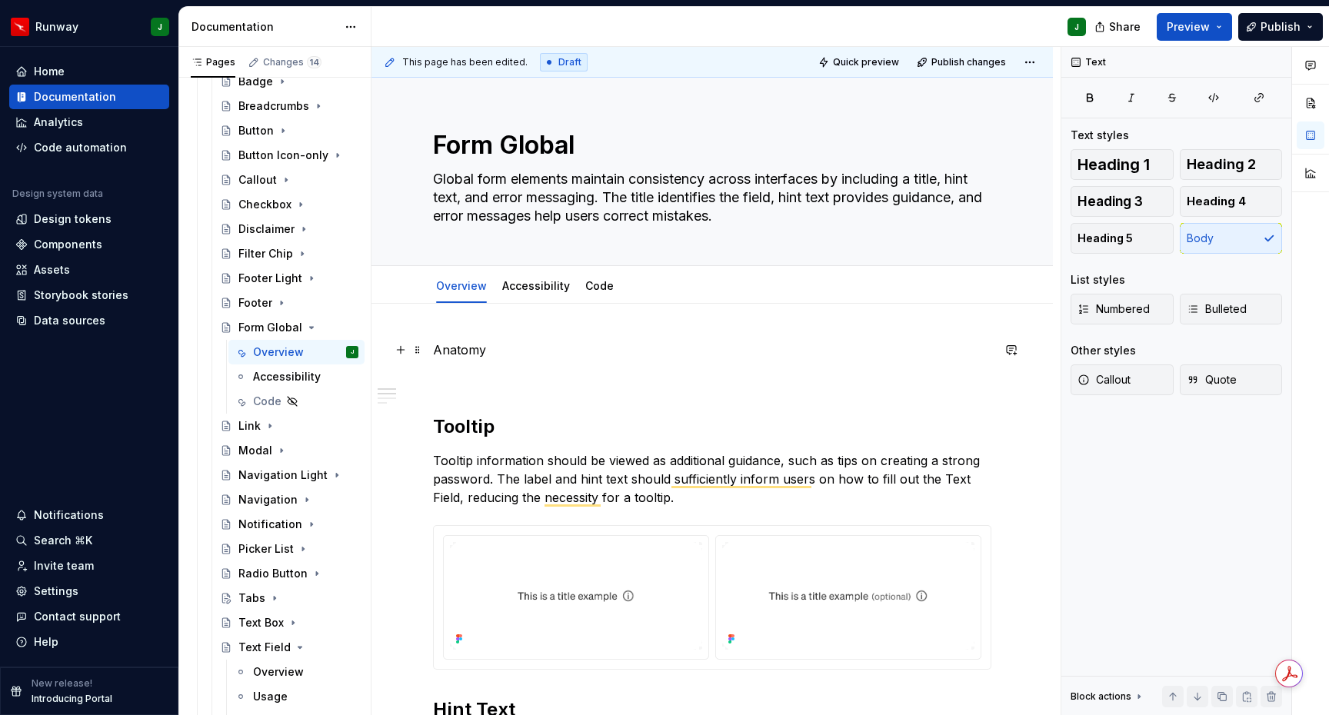
click at [493, 345] on p "Anatomy" at bounding box center [712, 350] width 558 height 18
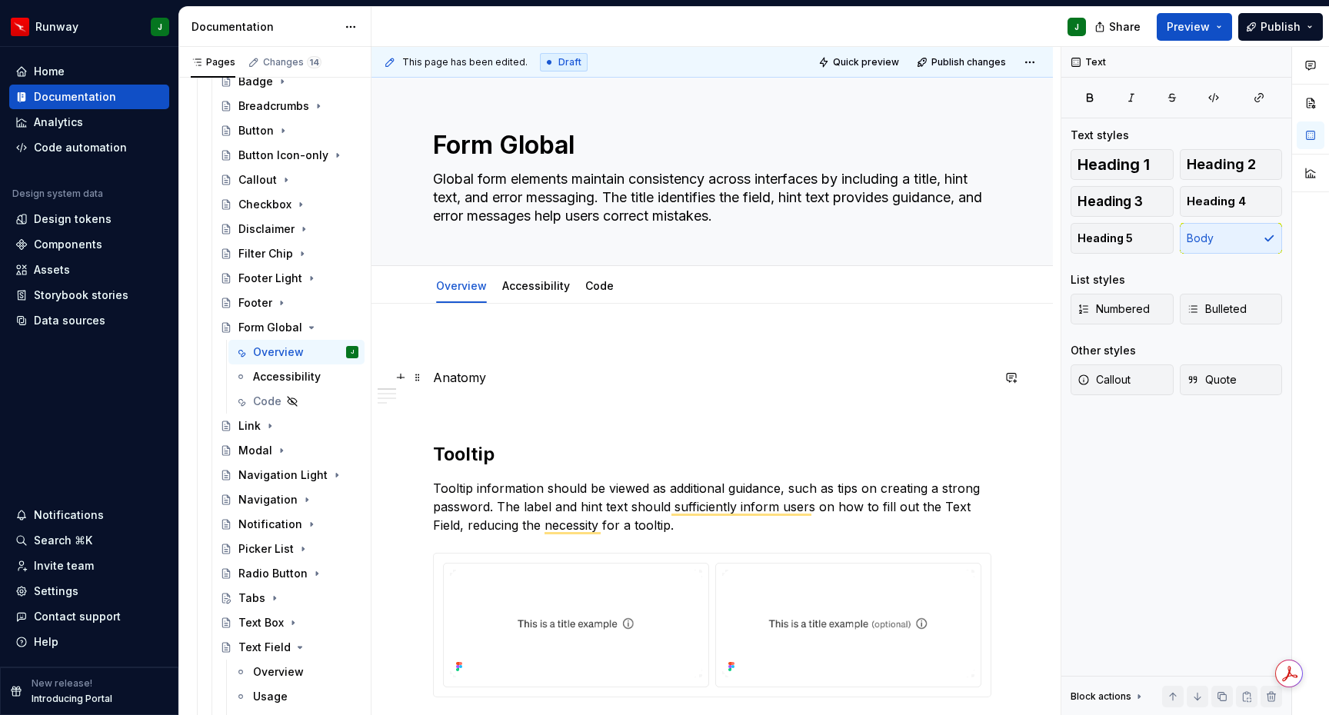
click at [433, 379] on p "Anatomy" at bounding box center [712, 377] width 558 height 18
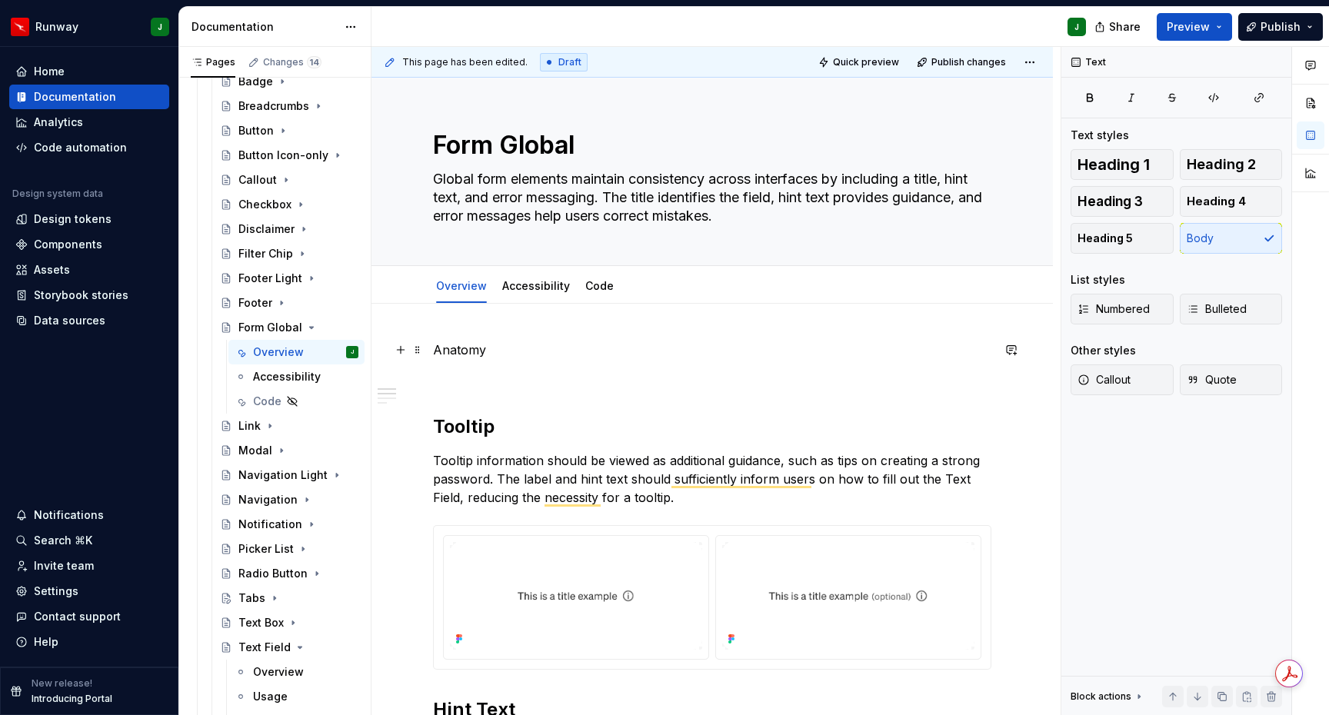
click at [492, 353] on p "Anatomy" at bounding box center [712, 350] width 558 height 18
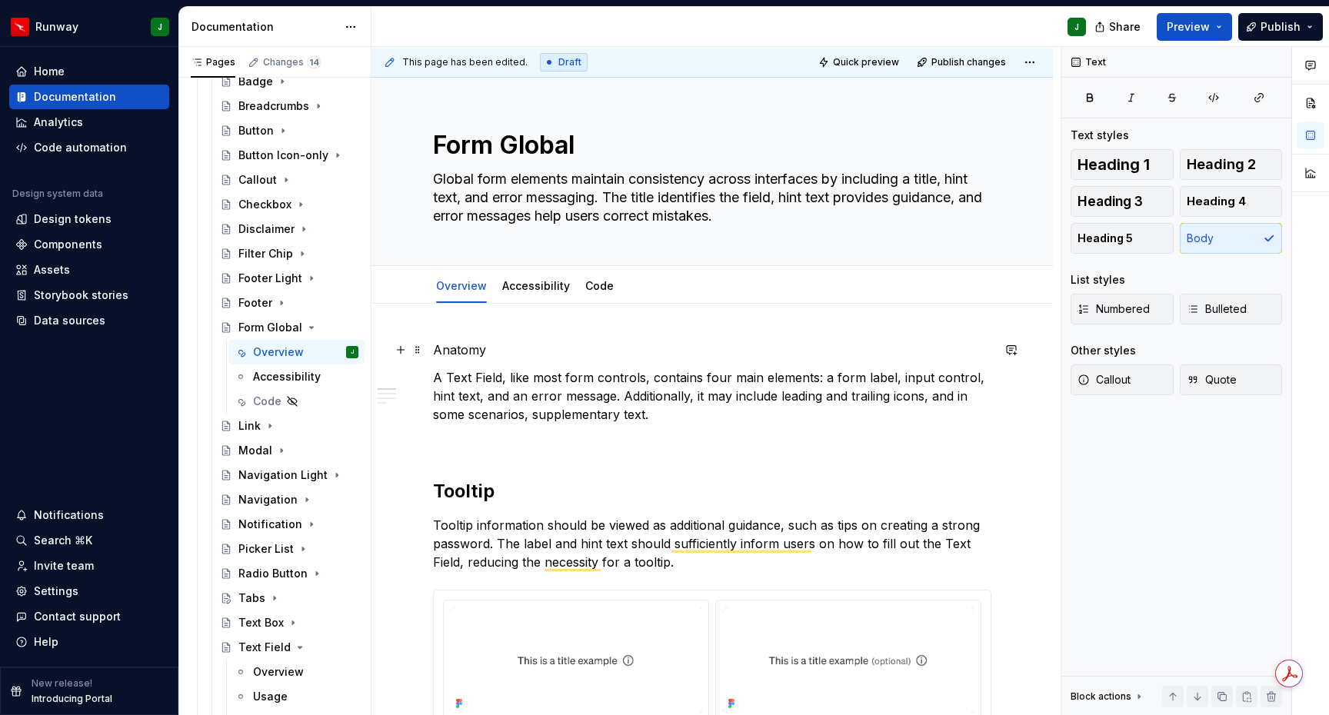
click at [457, 350] on p "Anatomy" at bounding box center [712, 350] width 558 height 18
click at [458, 350] on p "Anatomy" at bounding box center [712, 350] width 558 height 18
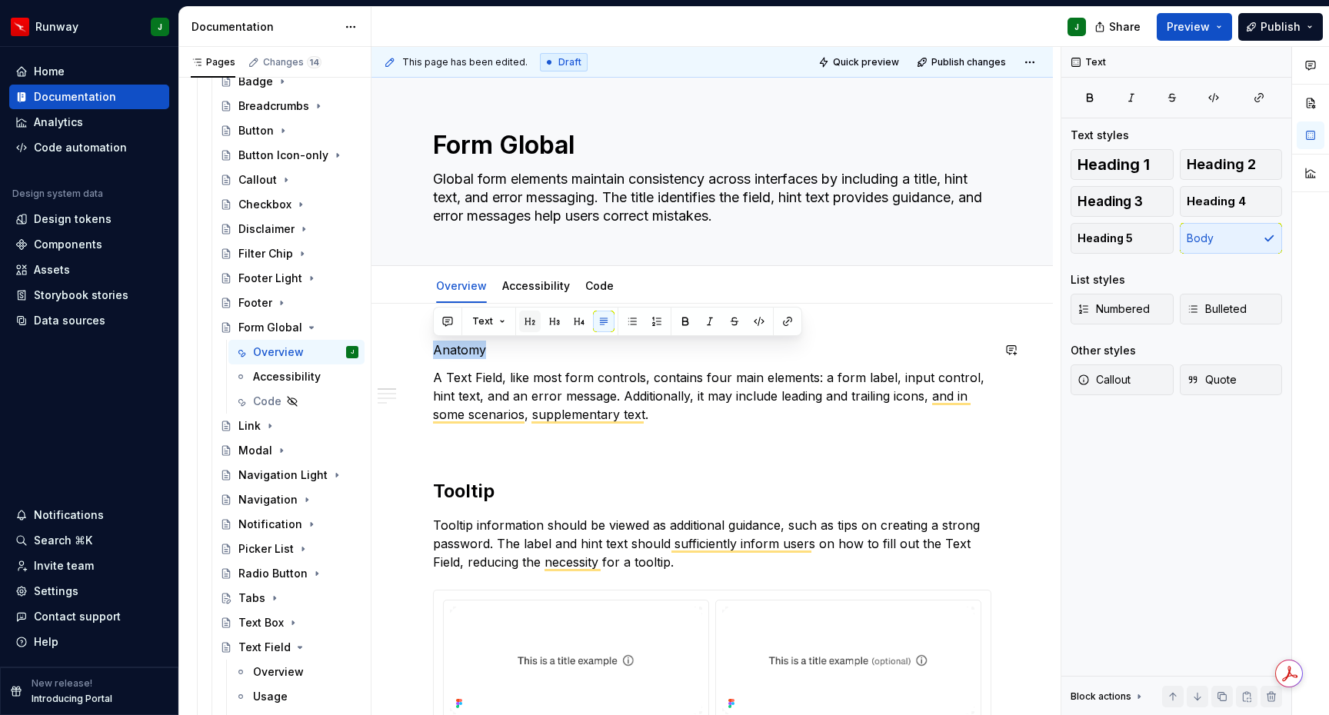
click at [521, 322] on button "button" at bounding box center [530, 322] width 22 height 22
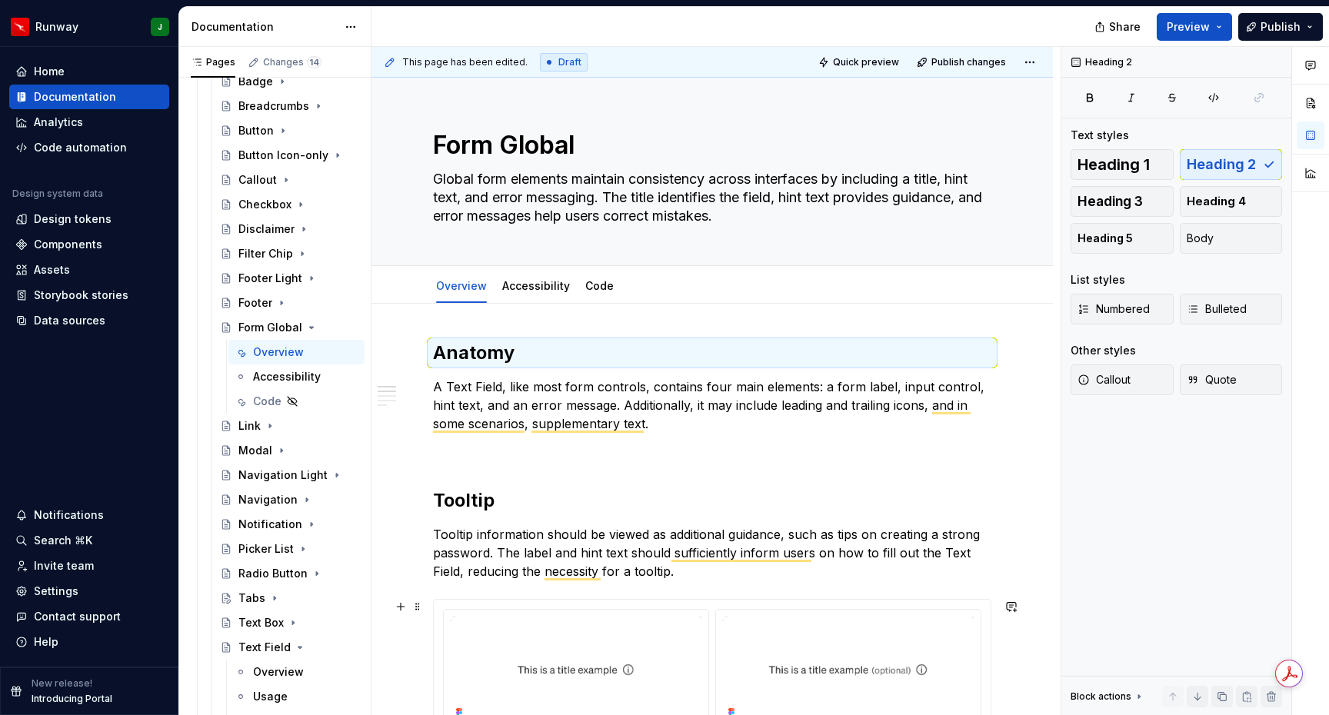
type textarea "*"
